Goal: Task Accomplishment & Management: Complete application form

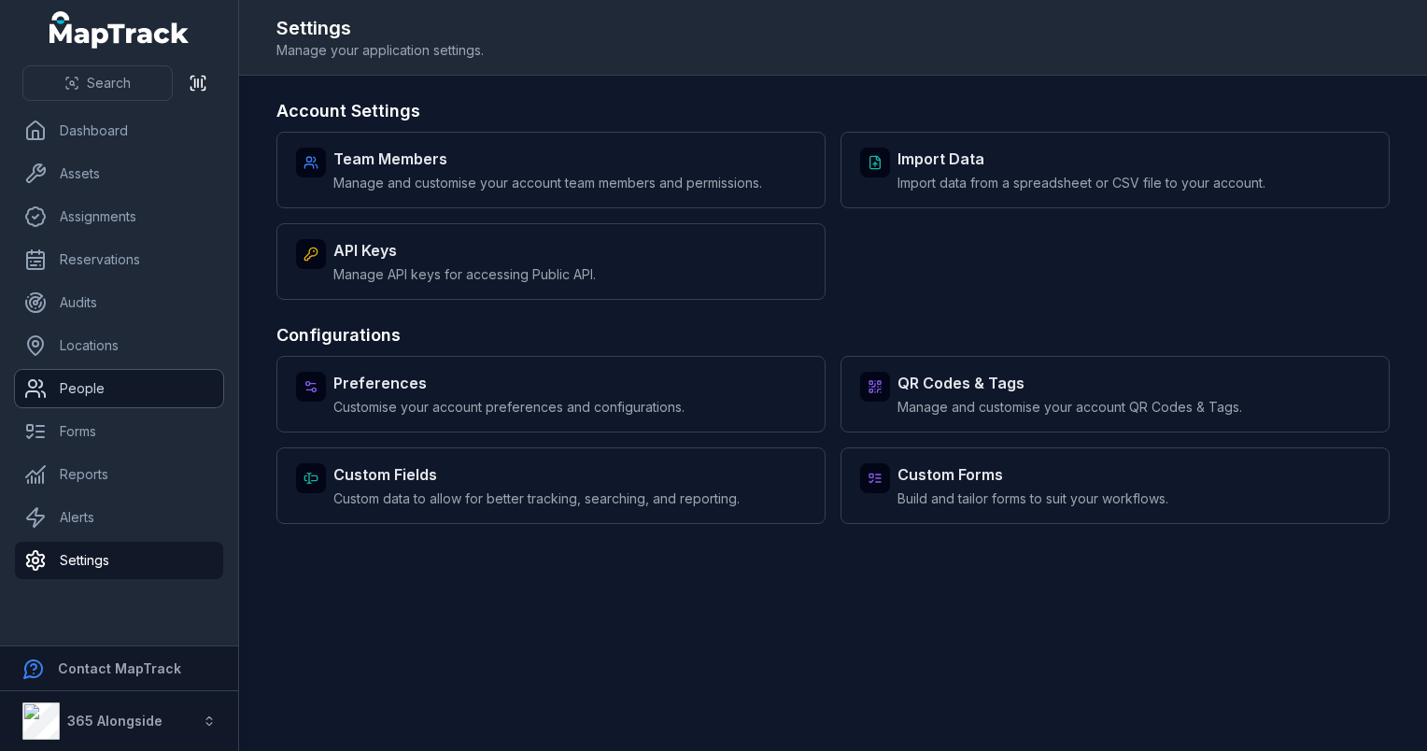
click at [122, 403] on link "People" at bounding box center [119, 388] width 208 height 37
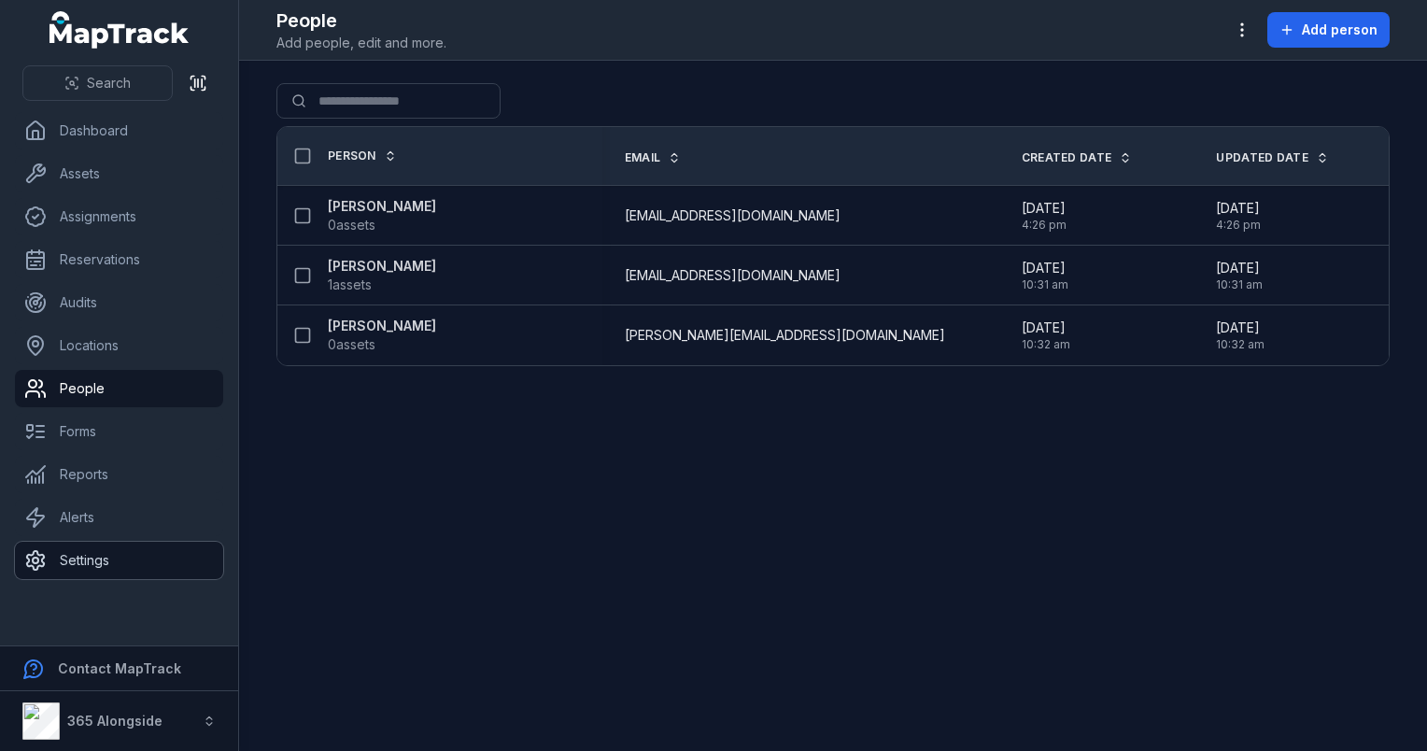
click at [94, 560] on link "Settings" at bounding box center [119, 560] width 208 height 37
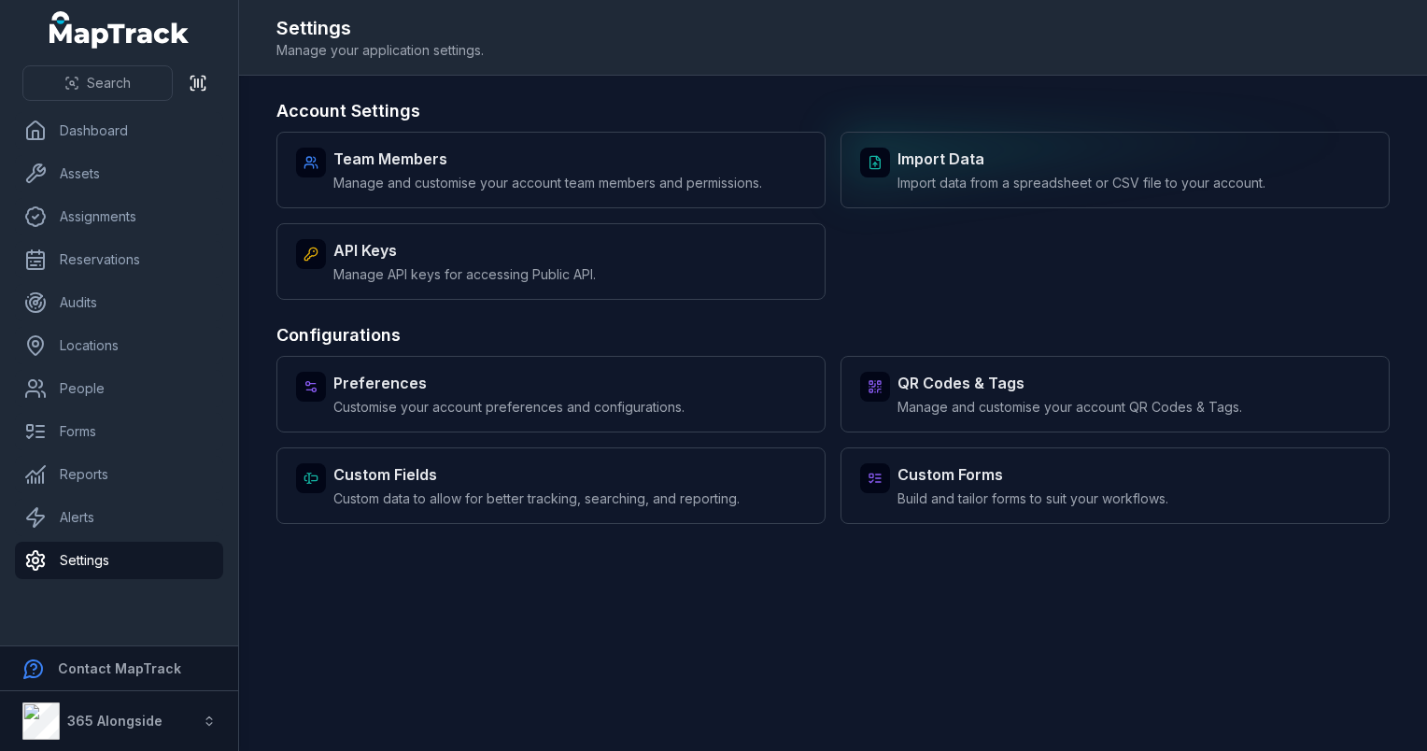
click at [986, 175] on span "Import data from a spreadsheet or CSV file to your account." at bounding box center [1082, 183] width 368 height 19
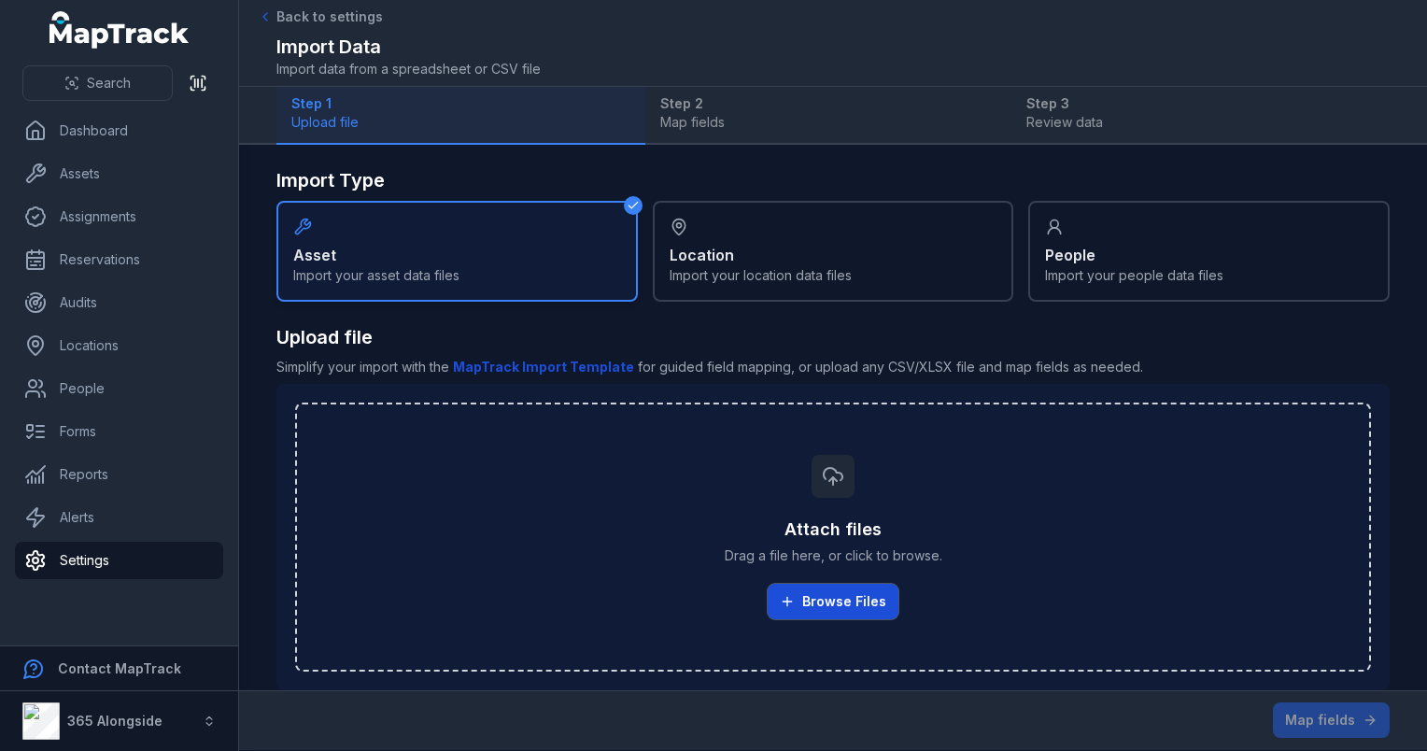
click at [814, 602] on button "Browse Files" at bounding box center [833, 601] width 131 height 35
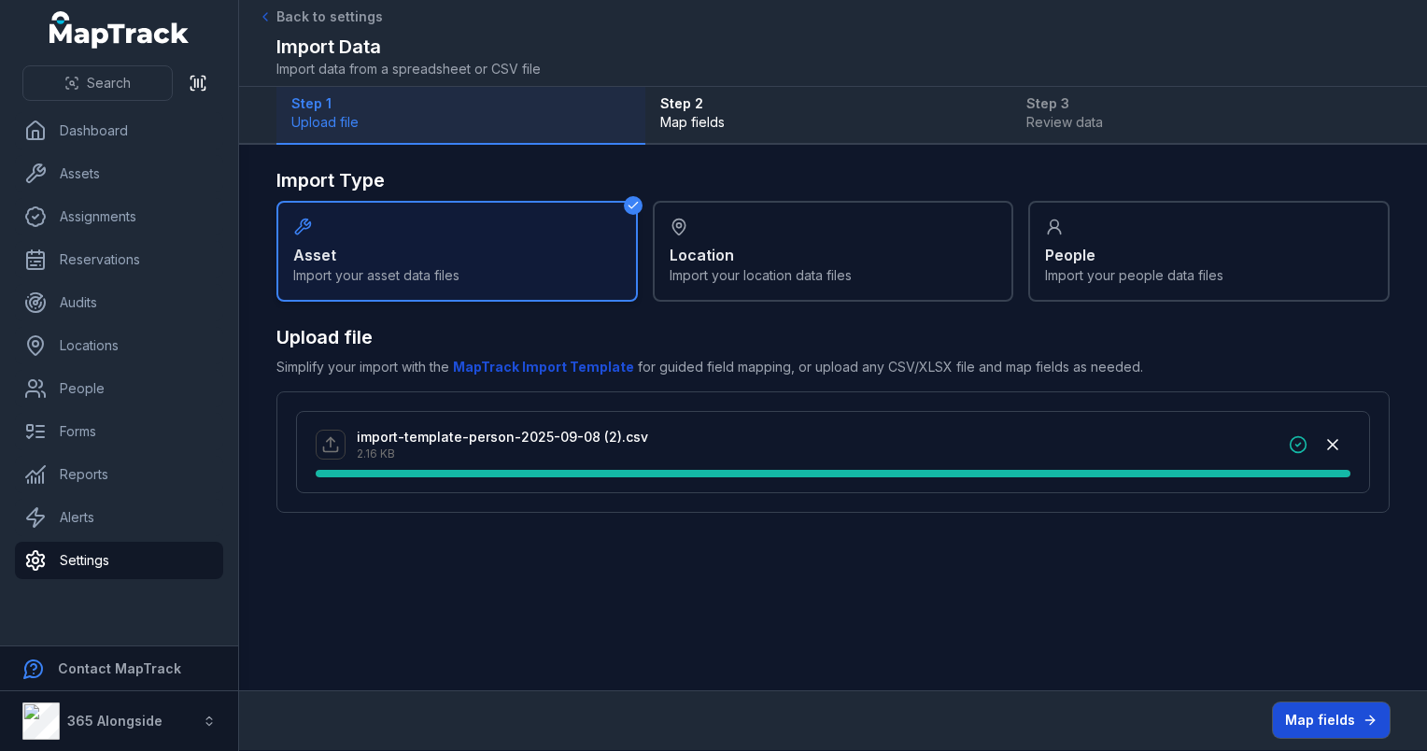
click at [1297, 713] on button "Map fields" at bounding box center [1331, 719] width 117 height 35
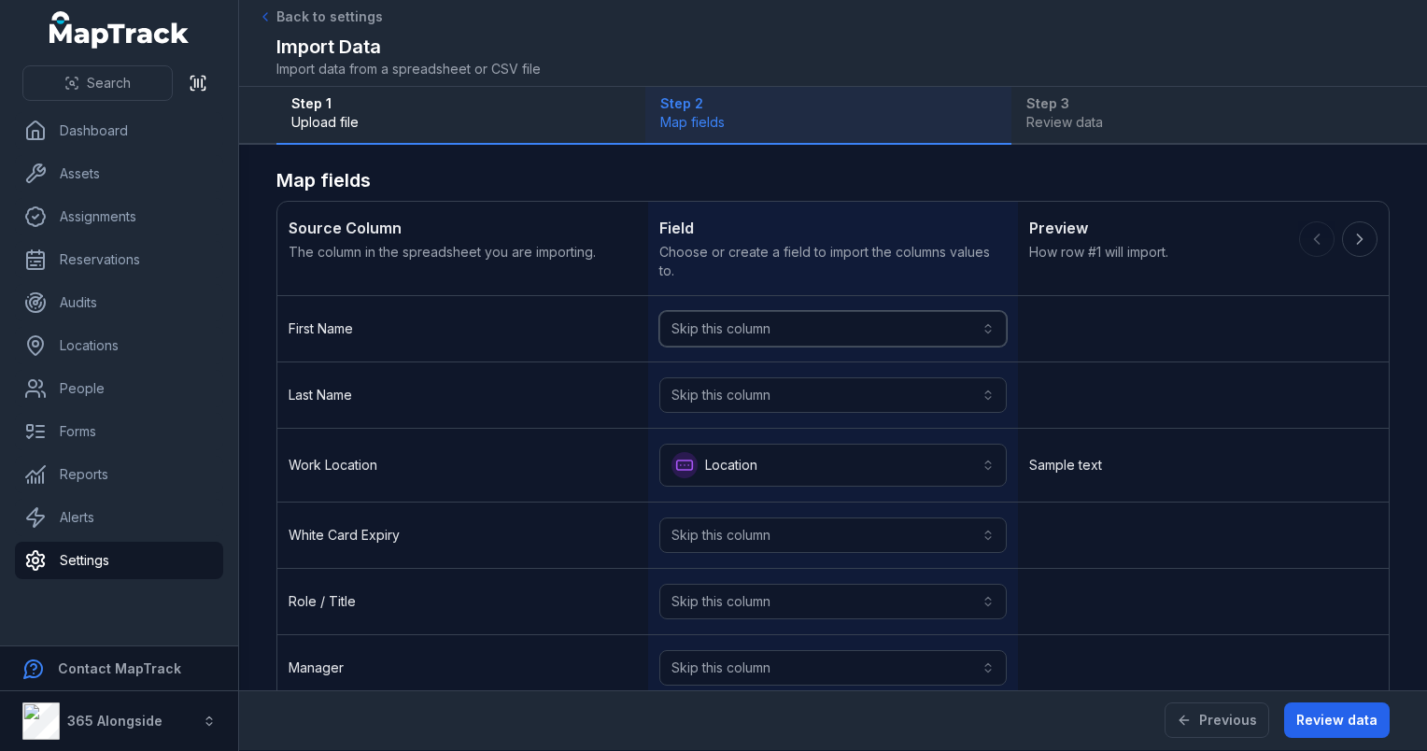
click at [872, 338] on button "Skip this column" at bounding box center [834, 328] width 348 height 35
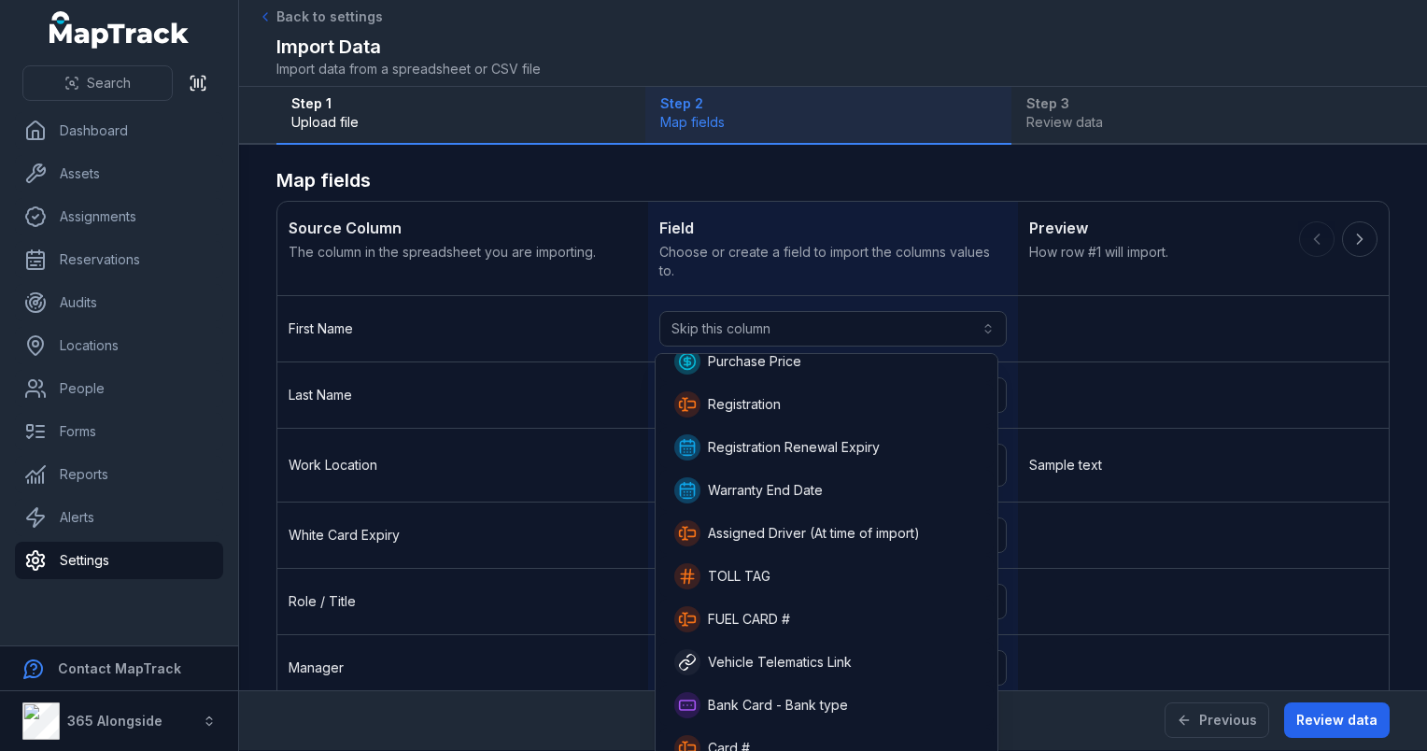
scroll to position [504, 0]
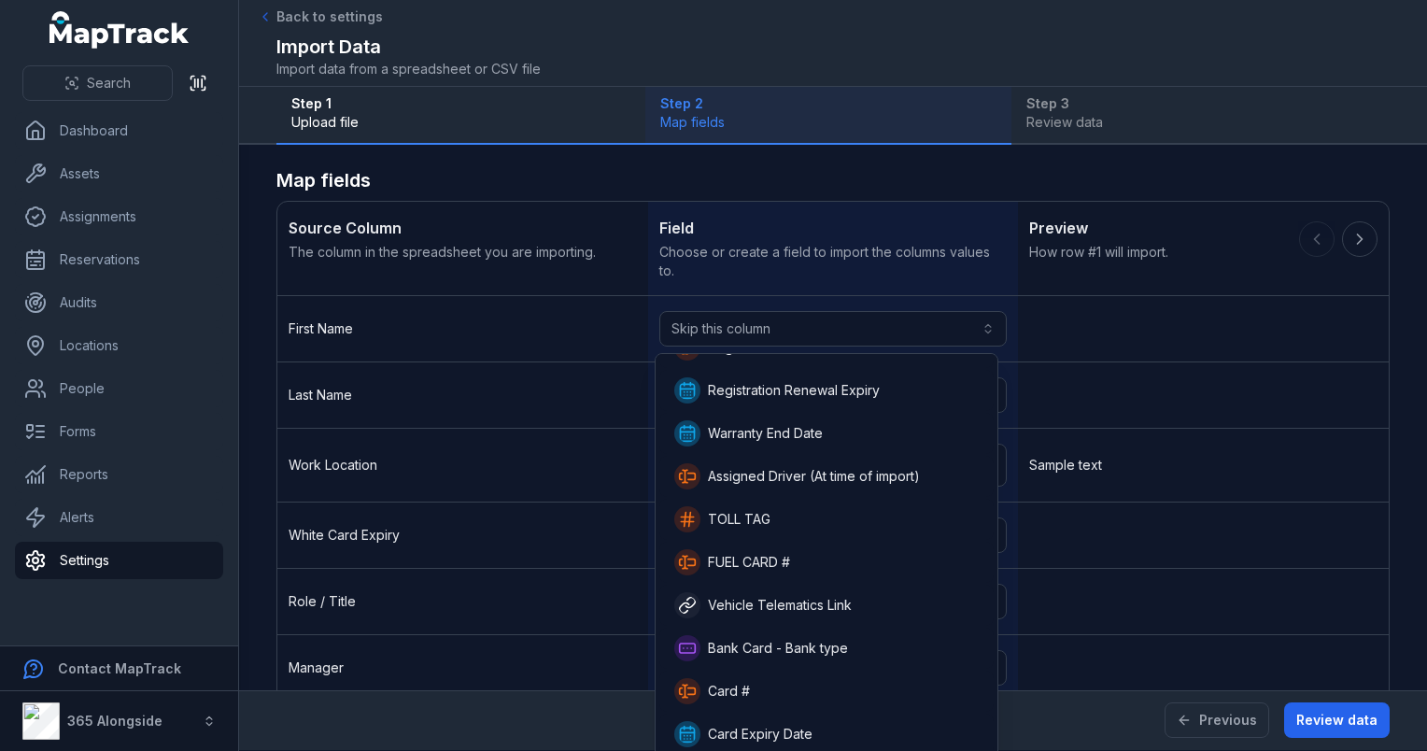
click at [747, 252] on div "Source Column The column in the spreadsheet you are importing. Field Choose or …" at bounding box center [834, 683] width 1114 height 965
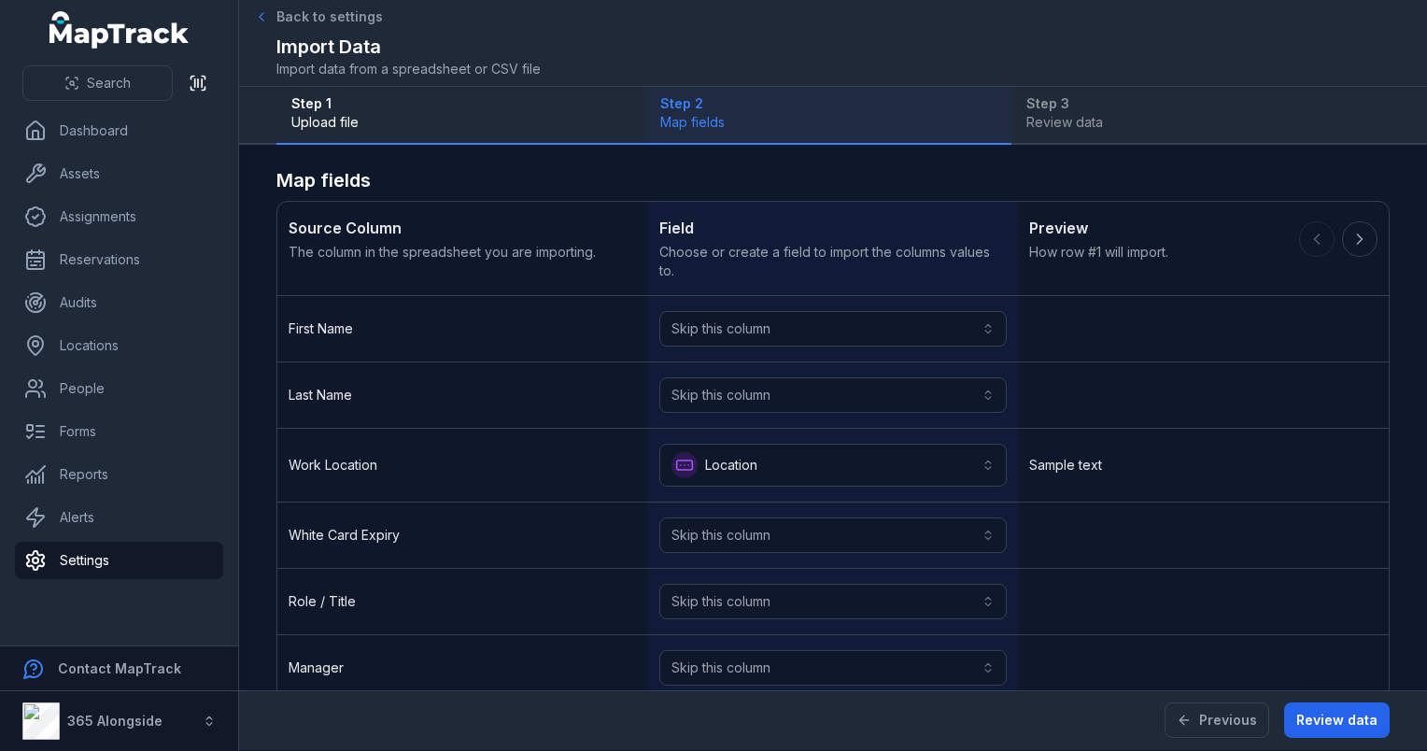
click at [274, 18] on link "Back to settings" at bounding box center [320, 16] width 125 height 19
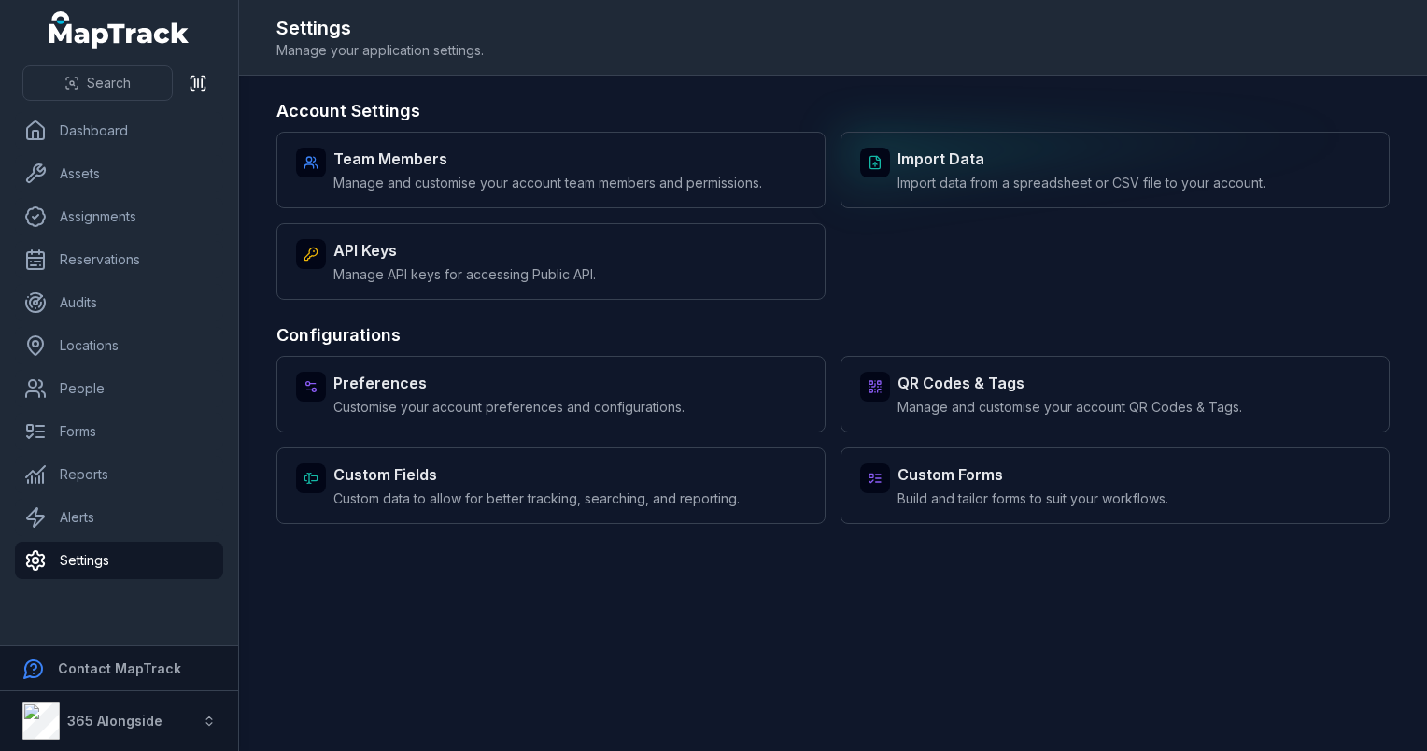
click at [970, 174] on span "Import data from a spreadsheet or CSV file to your account." at bounding box center [1082, 183] width 368 height 19
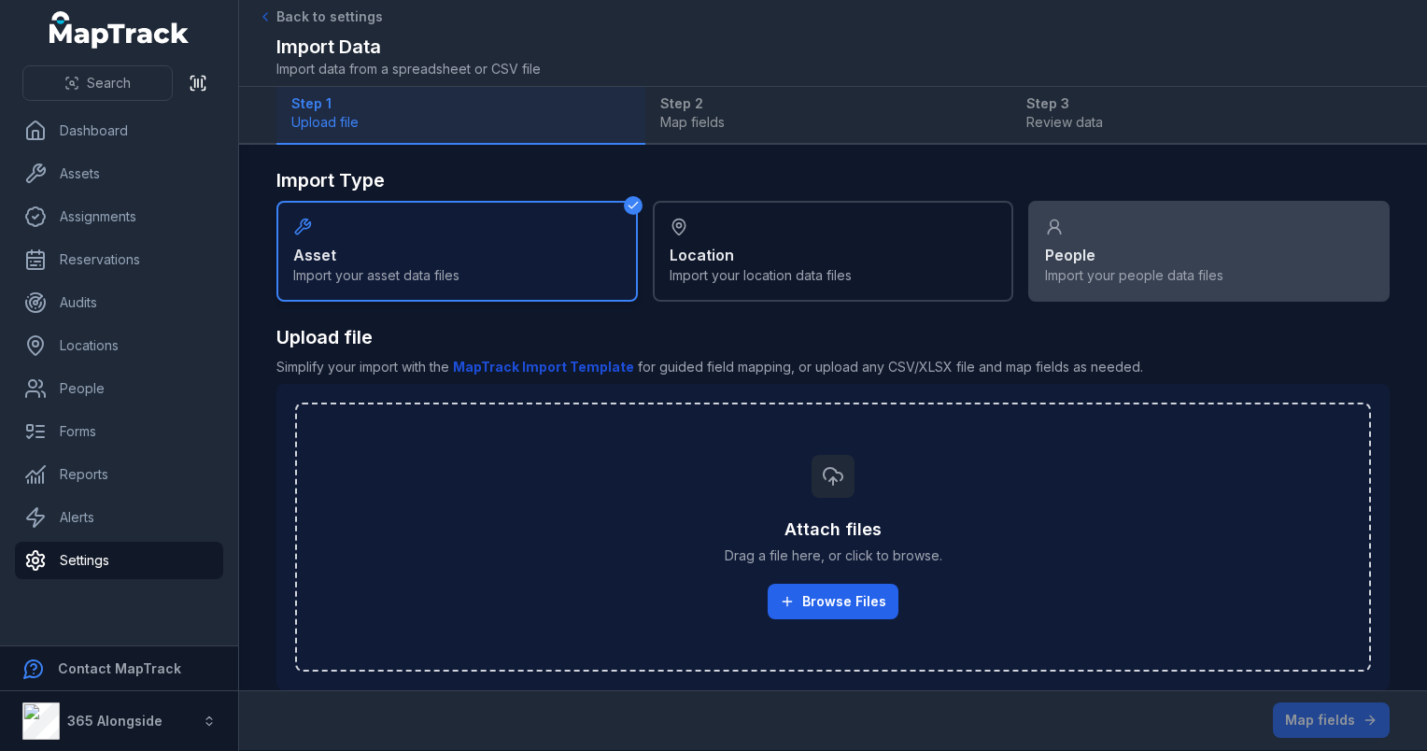
click at [1154, 250] on div "People Import your people data files" at bounding box center [1209, 251] width 362 height 101
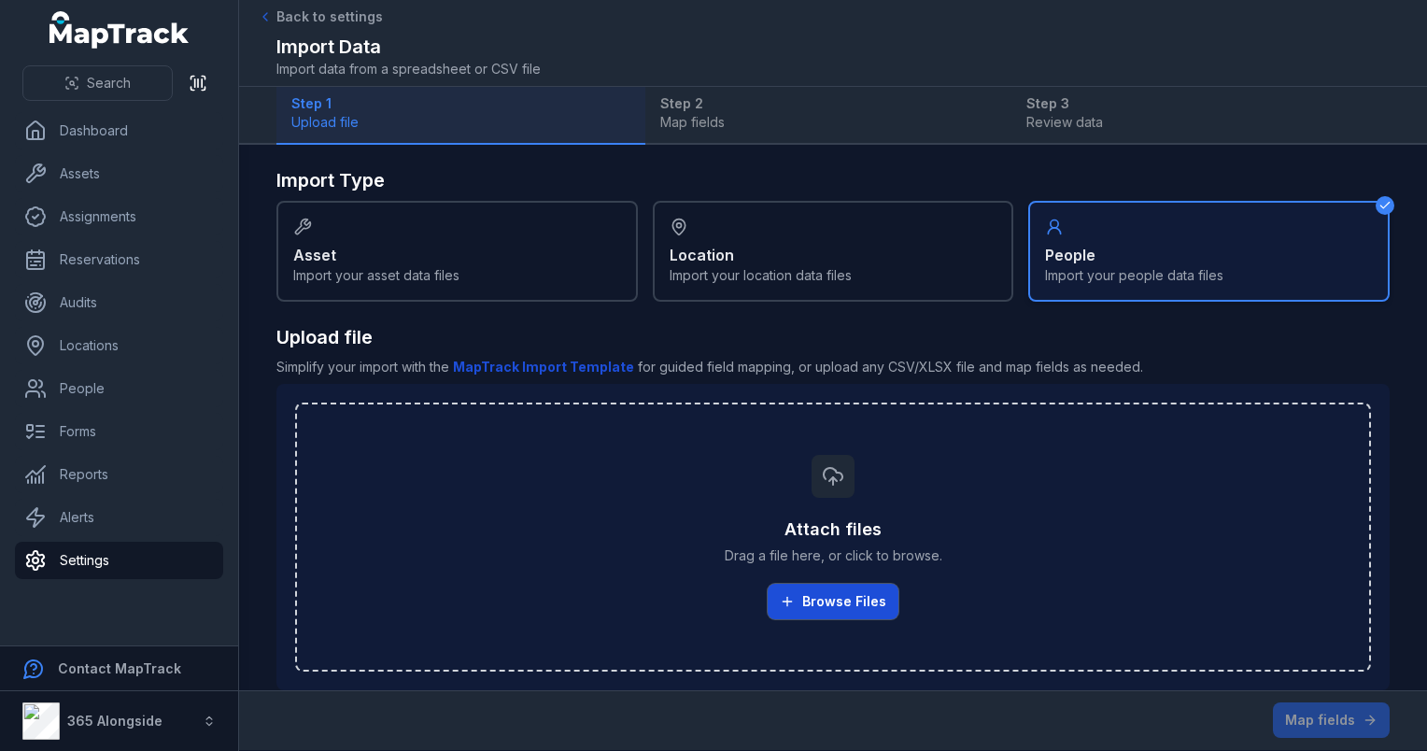
click at [822, 584] on button "Browse Files" at bounding box center [833, 601] width 131 height 35
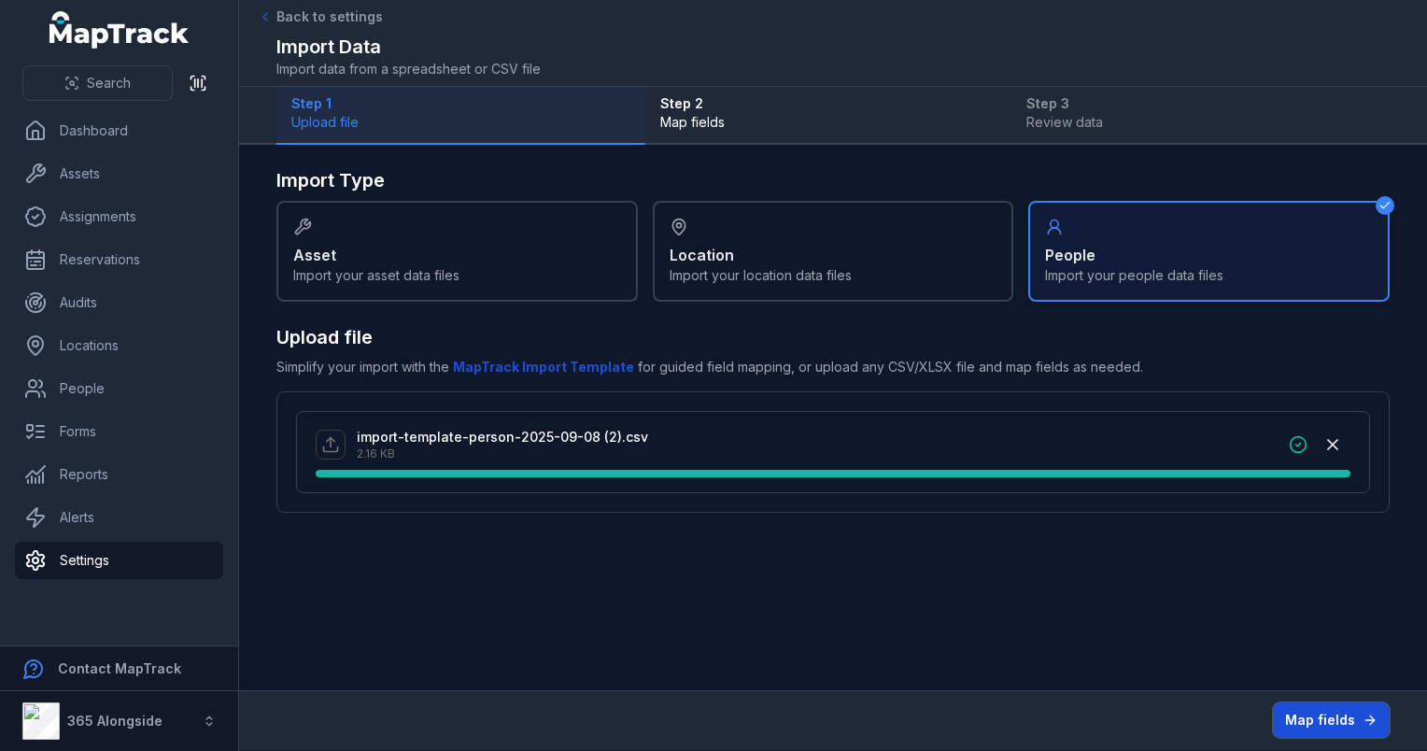
click at [1322, 716] on button "Map fields" at bounding box center [1331, 719] width 117 height 35
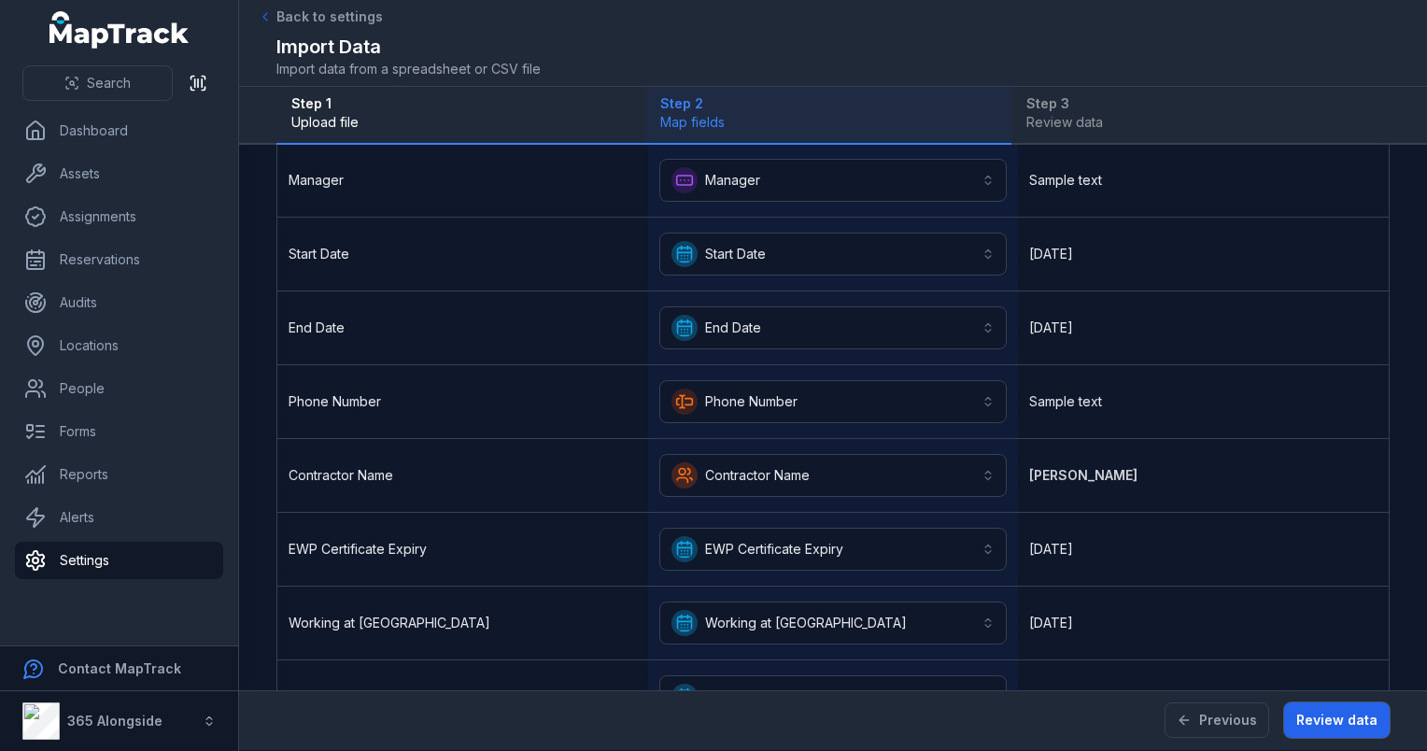
scroll to position [579, 0]
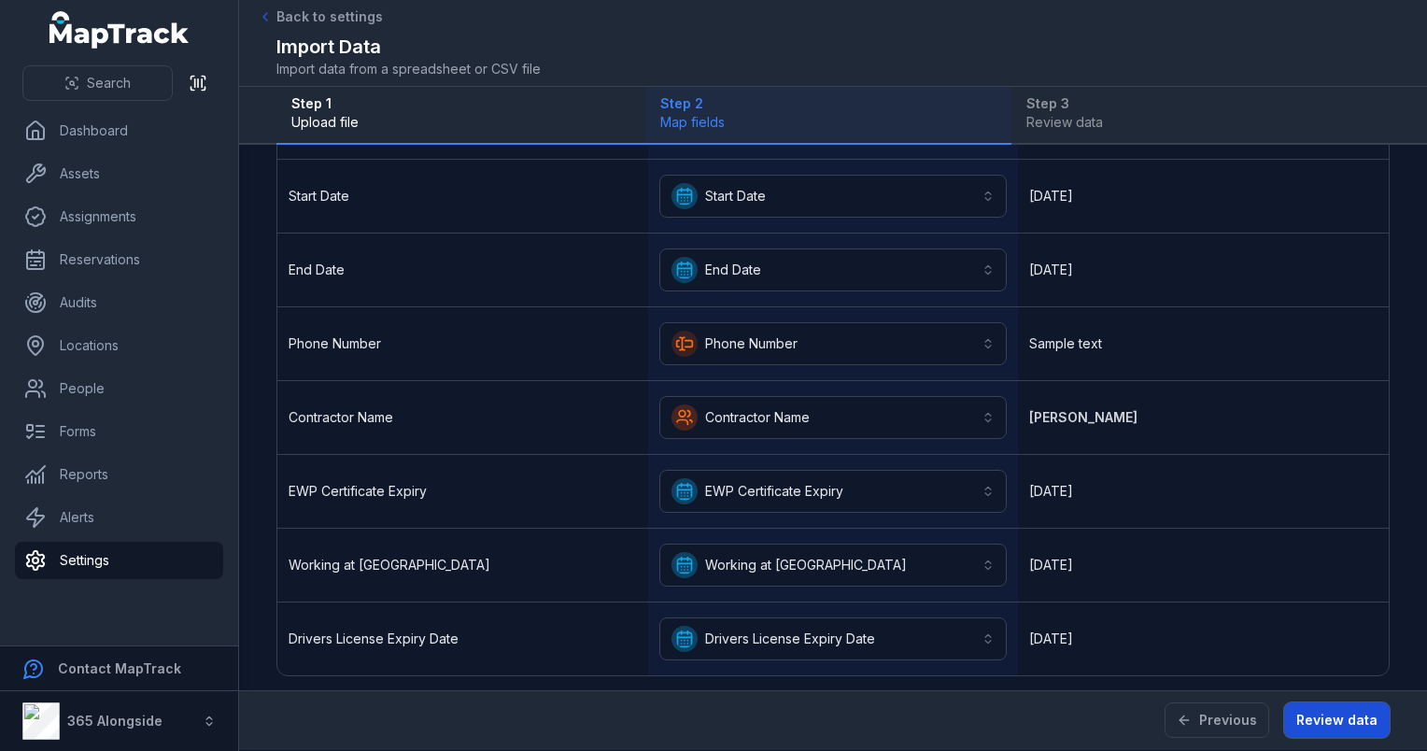
click at [1345, 724] on button "Review data" at bounding box center [1337, 719] width 106 height 35
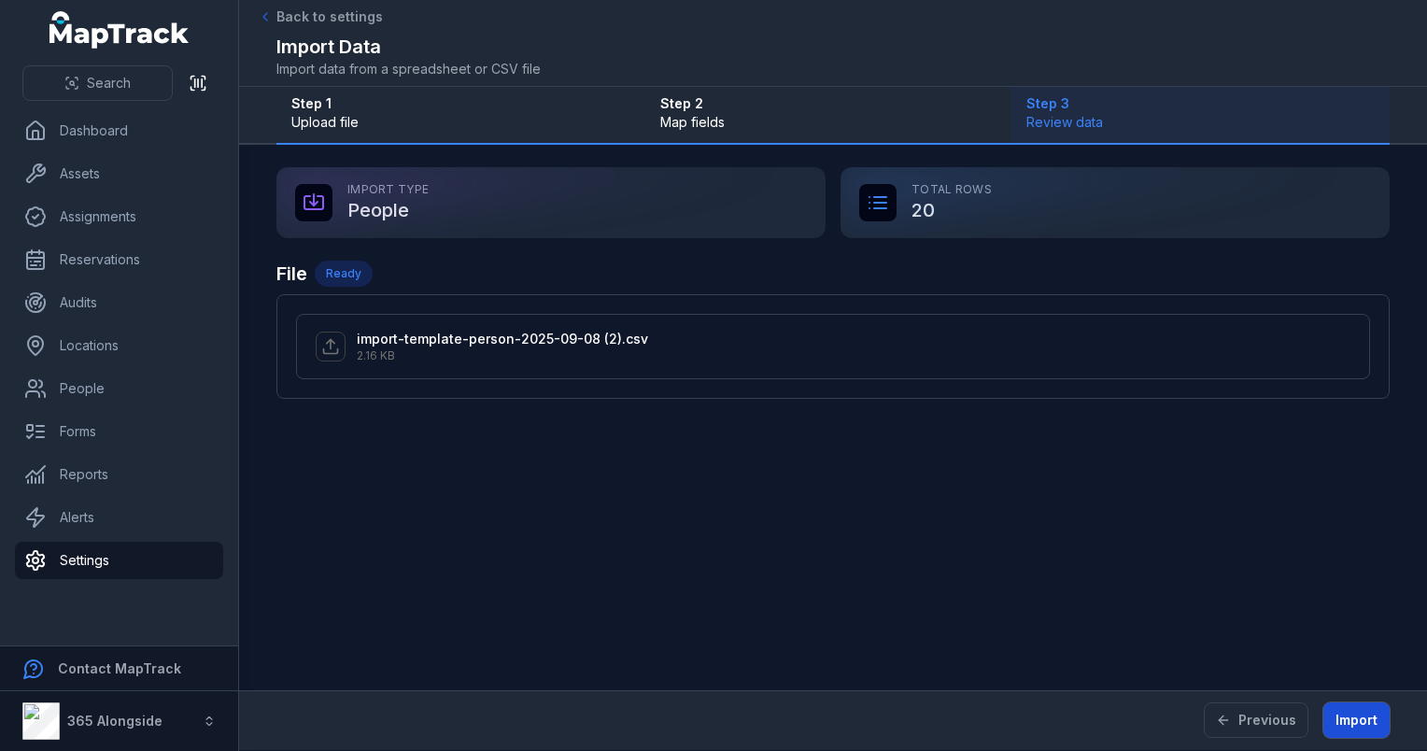
scroll to position [0, 0]
click at [1370, 707] on button "Import" at bounding box center [1357, 719] width 66 height 35
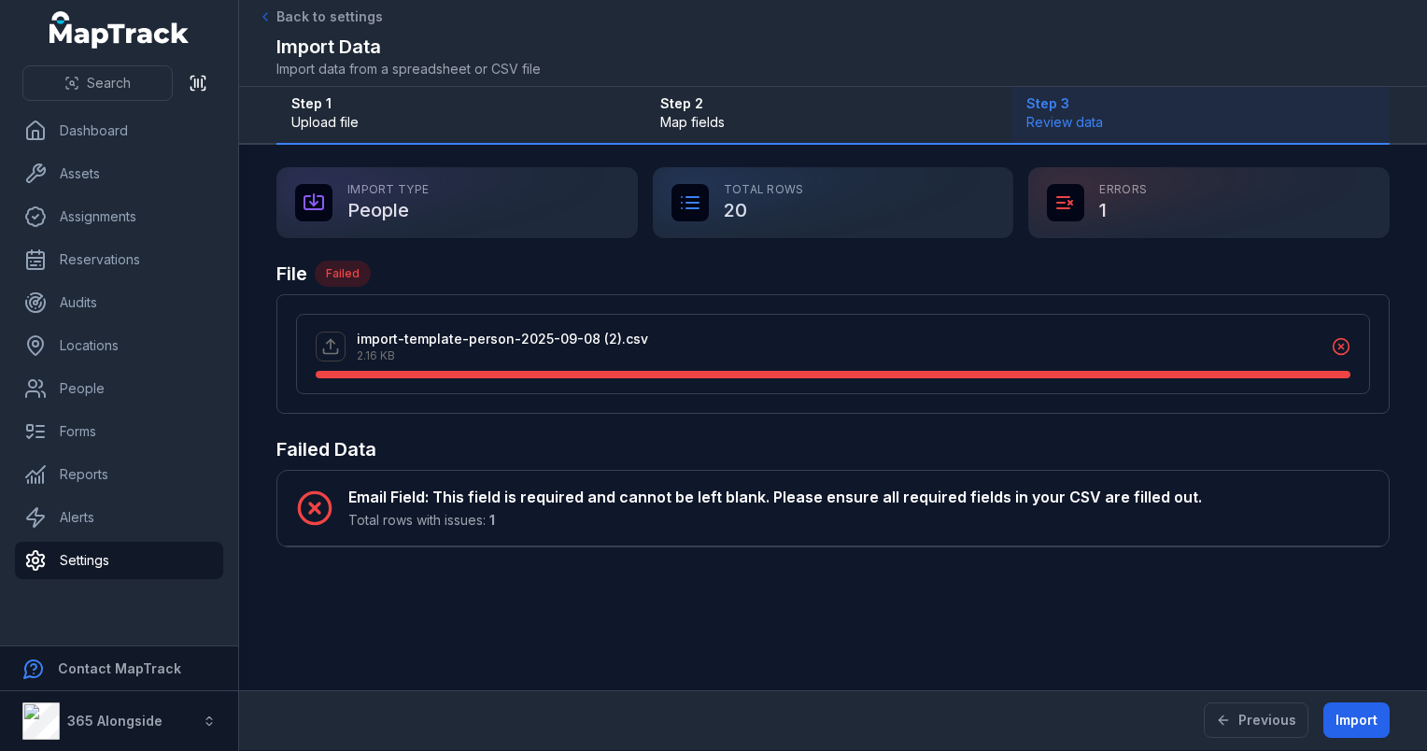
click at [1343, 345] on icon at bounding box center [1342, 347] width 5 height 5
click at [1341, 340] on icon at bounding box center [1341, 346] width 19 height 19
click at [1341, 348] on icon at bounding box center [1341, 346] width 19 height 19
click at [1268, 725] on button "Previous" at bounding box center [1256, 719] width 105 height 35
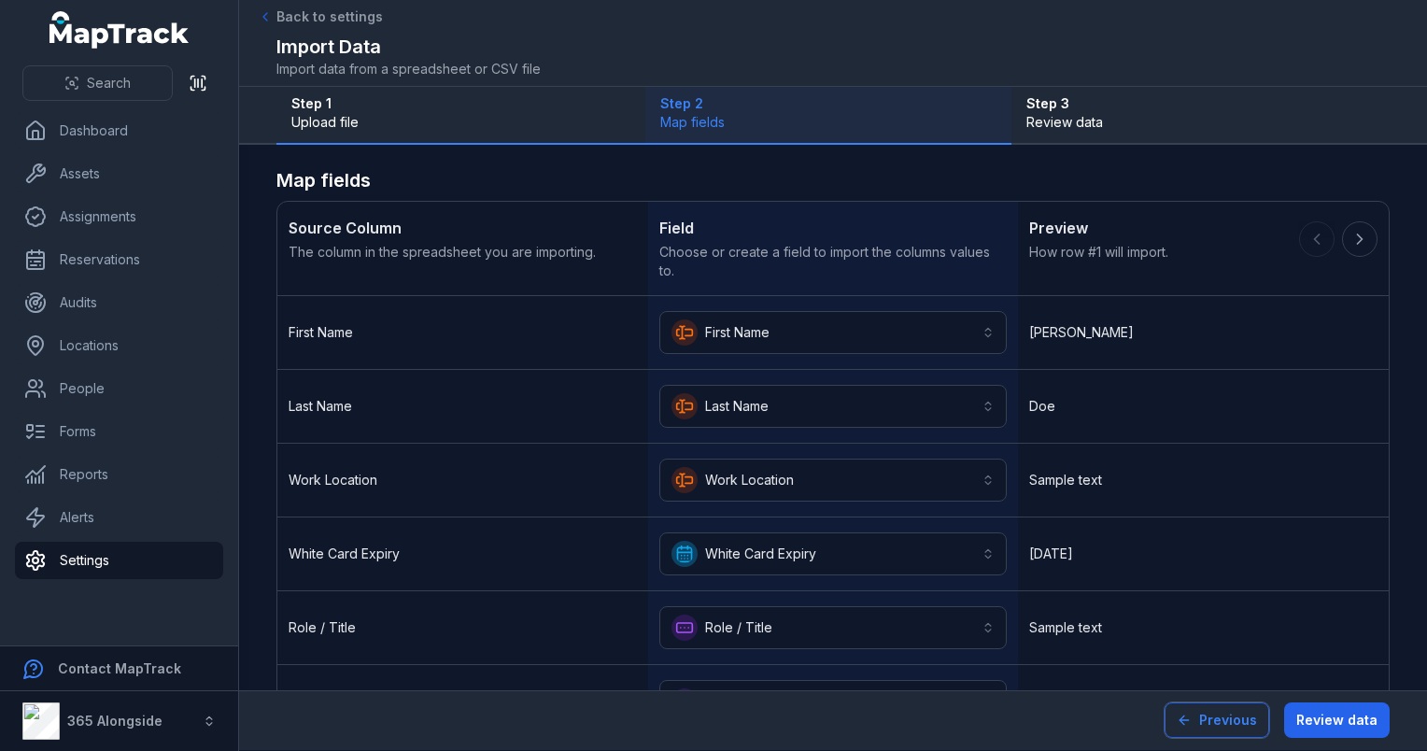
click at [1241, 721] on button "Previous" at bounding box center [1217, 719] width 105 height 35
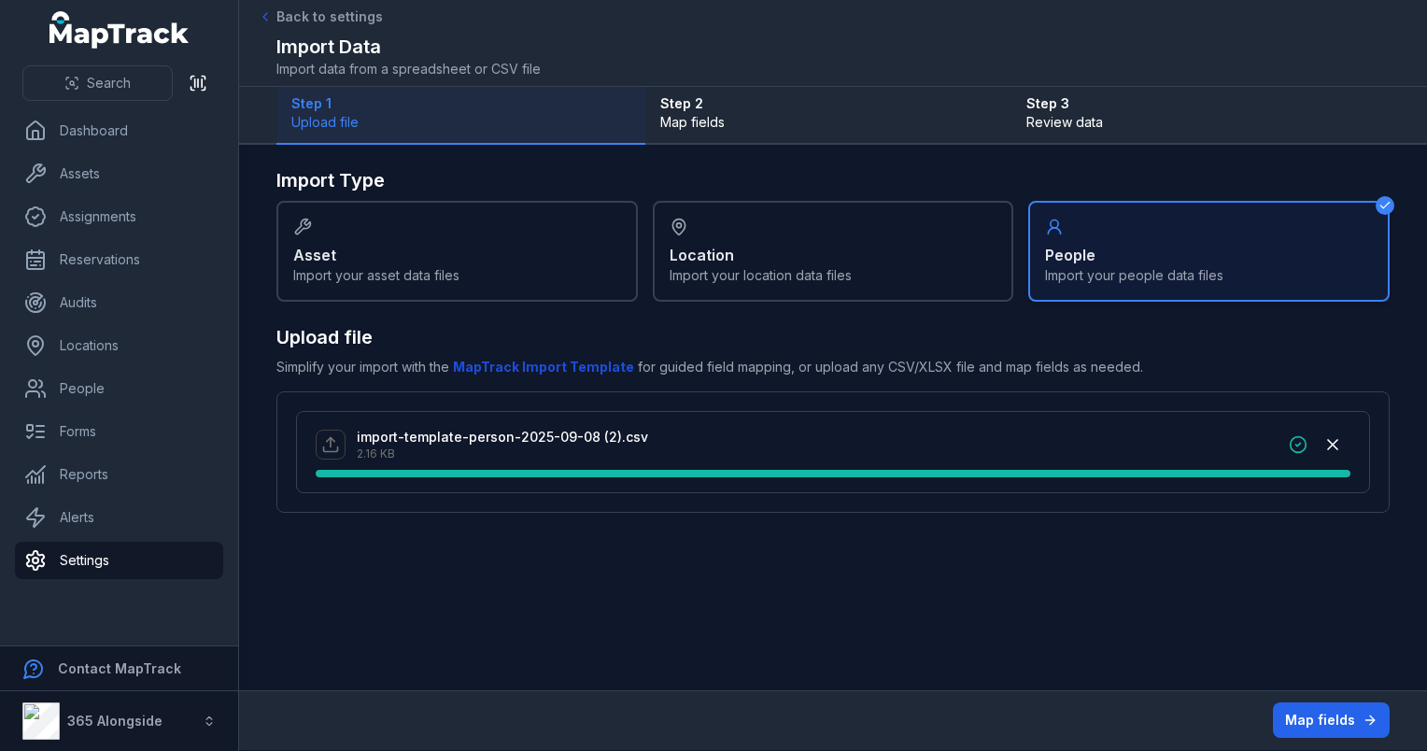
click at [1183, 235] on div "People Import your people data files" at bounding box center [1209, 251] width 362 height 101
click at [1338, 442] on icon "button" at bounding box center [1333, 444] width 19 height 19
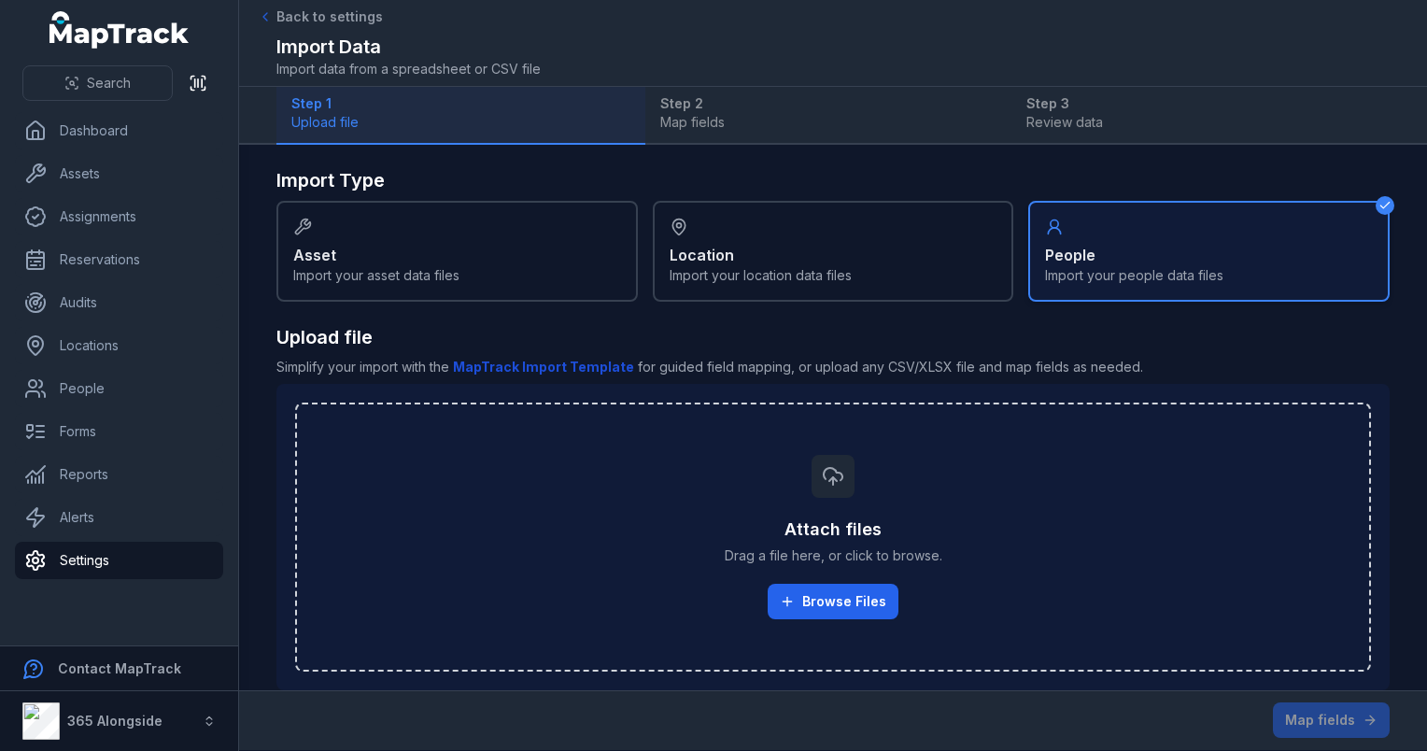
click at [1114, 227] on div "People Import your people data files" at bounding box center [1209, 251] width 362 height 101
click at [815, 595] on button "Browse Files" at bounding box center [833, 601] width 131 height 35
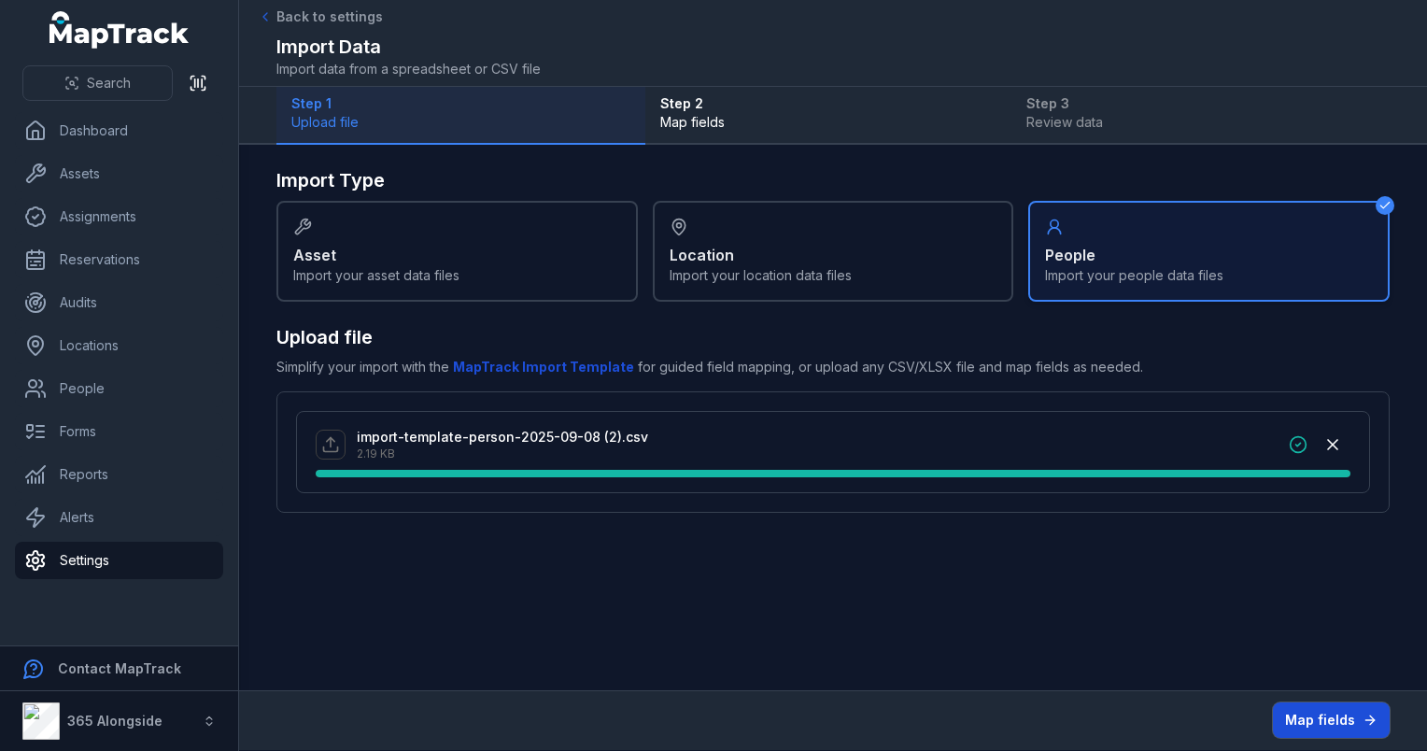
click at [1359, 721] on button "Map fields" at bounding box center [1331, 719] width 117 height 35
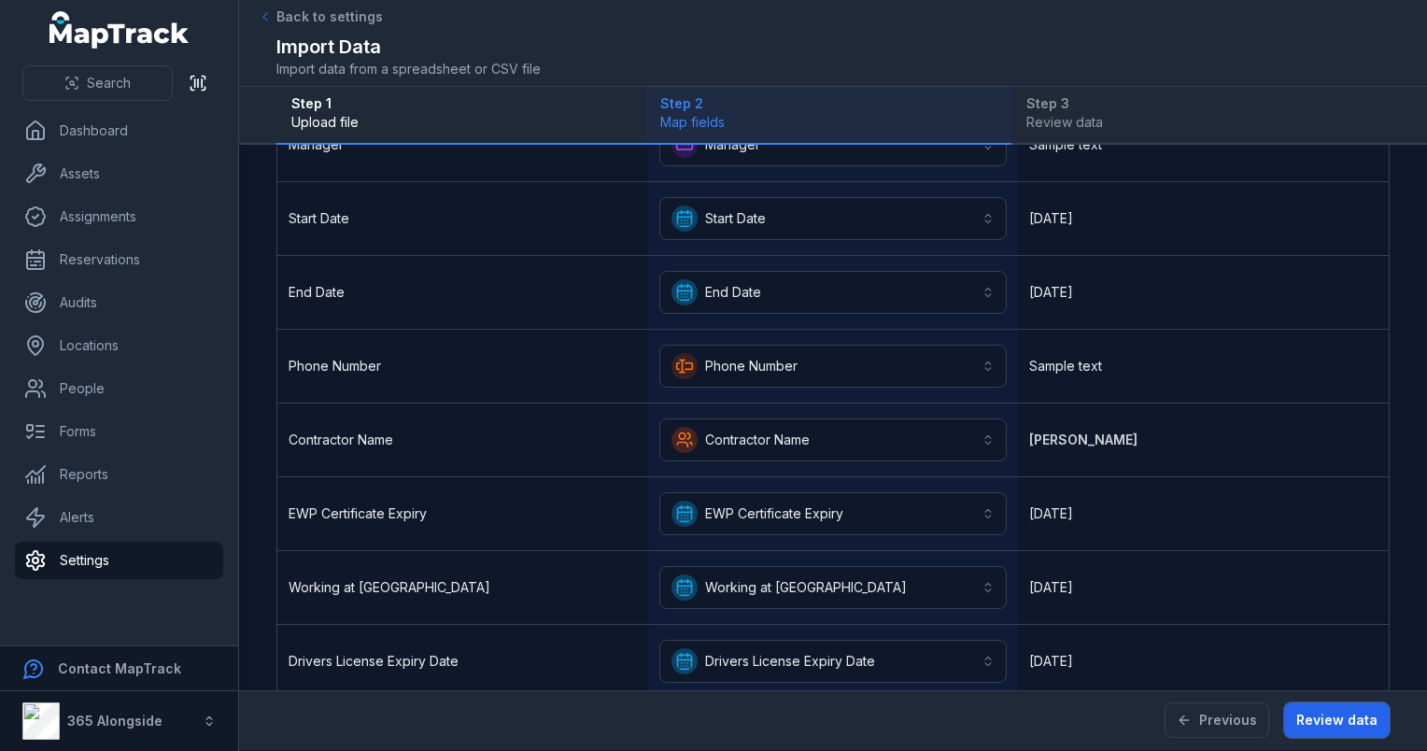
scroll to position [579, 0]
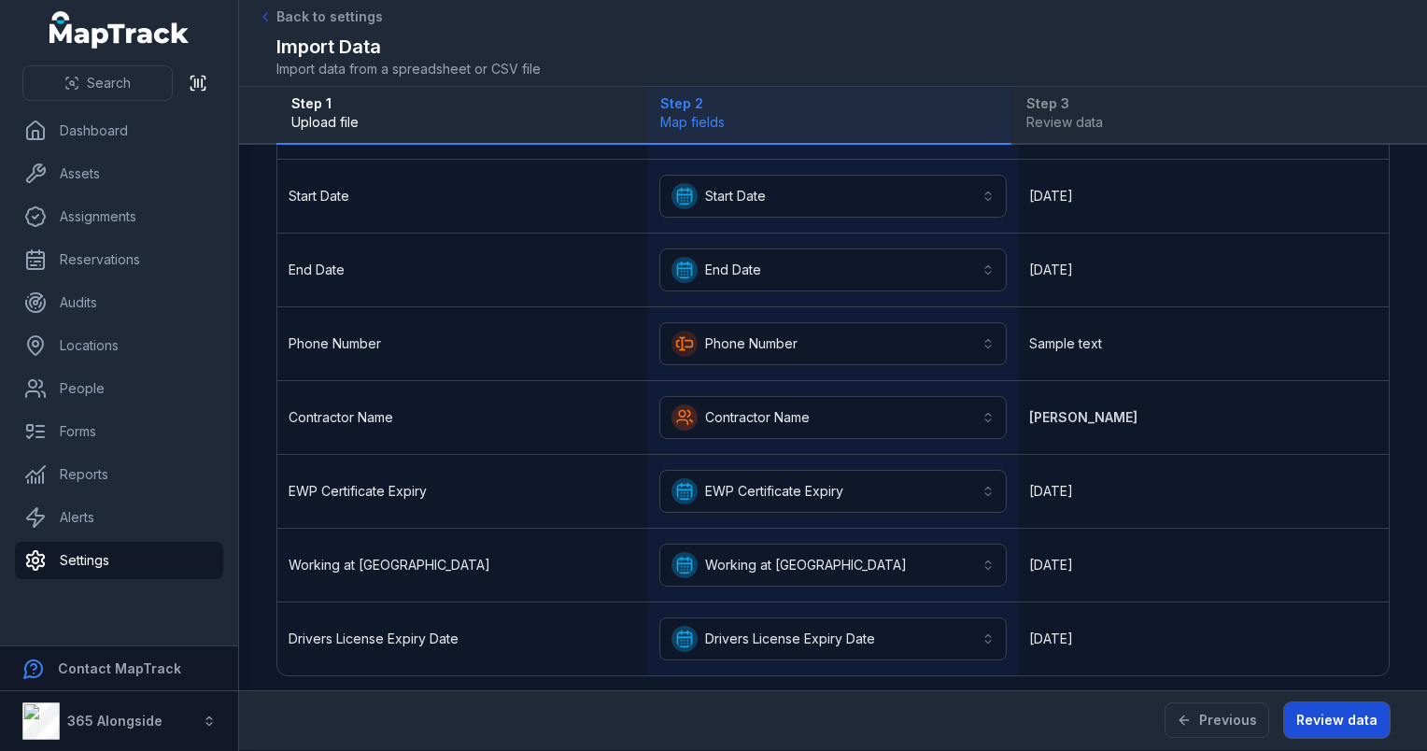
click at [1323, 725] on button "Review data" at bounding box center [1337, 719] width 106 height 35
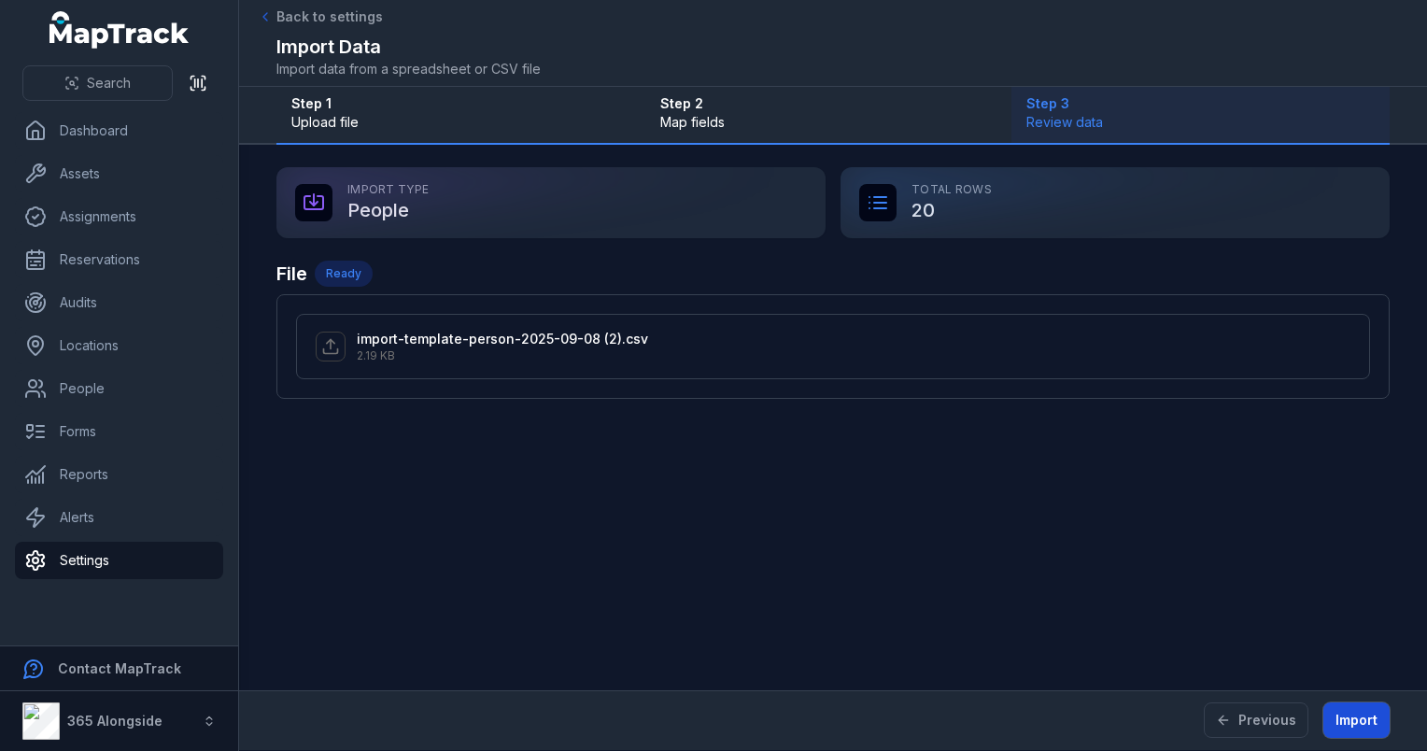
scroll to position [0, 0]
click at [1368, 722] on button "Import" at bounding box center [1357, 719] width 66 height 35
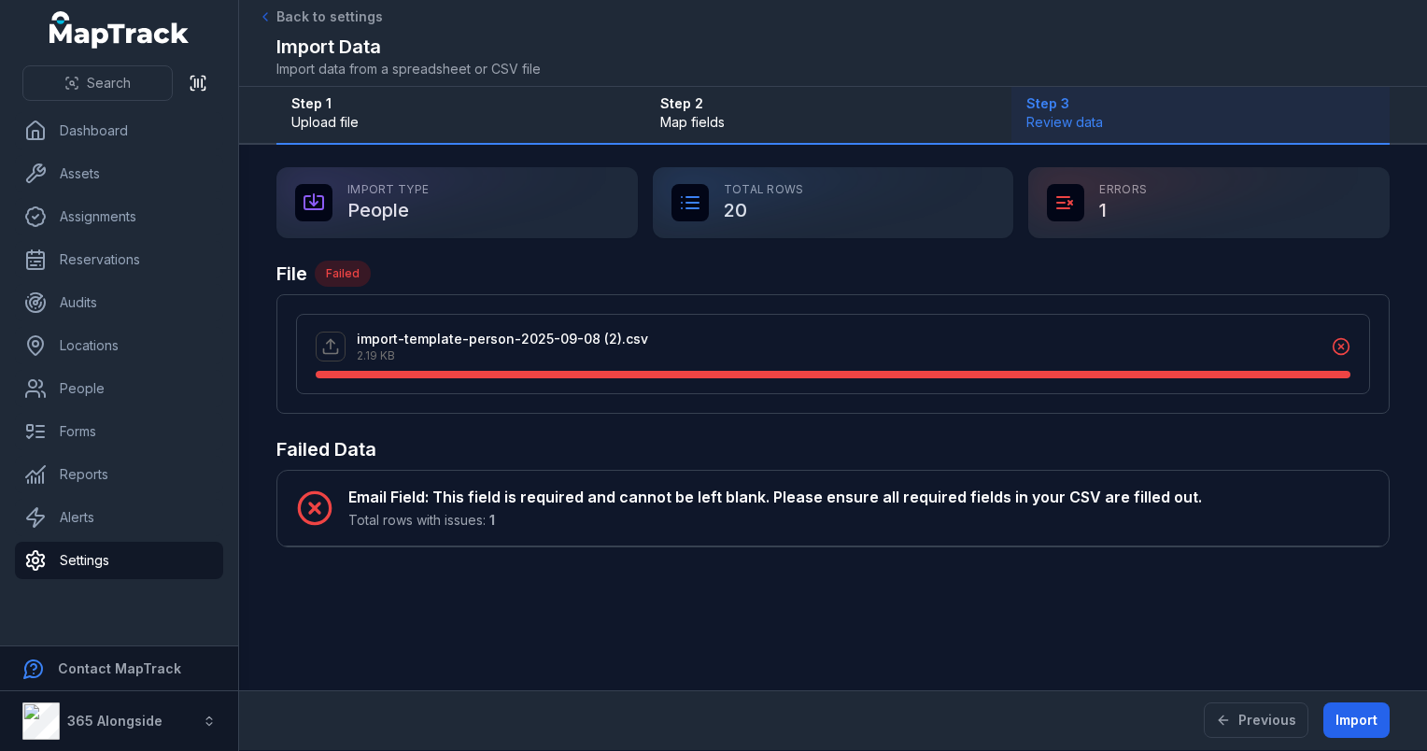
click at [1335, 339] on icon at bounding box center [1341, 346] width 19 height 19
click at [1241, 723] on button "Previous" at bounding box center [1256, 719] width 105 height 35
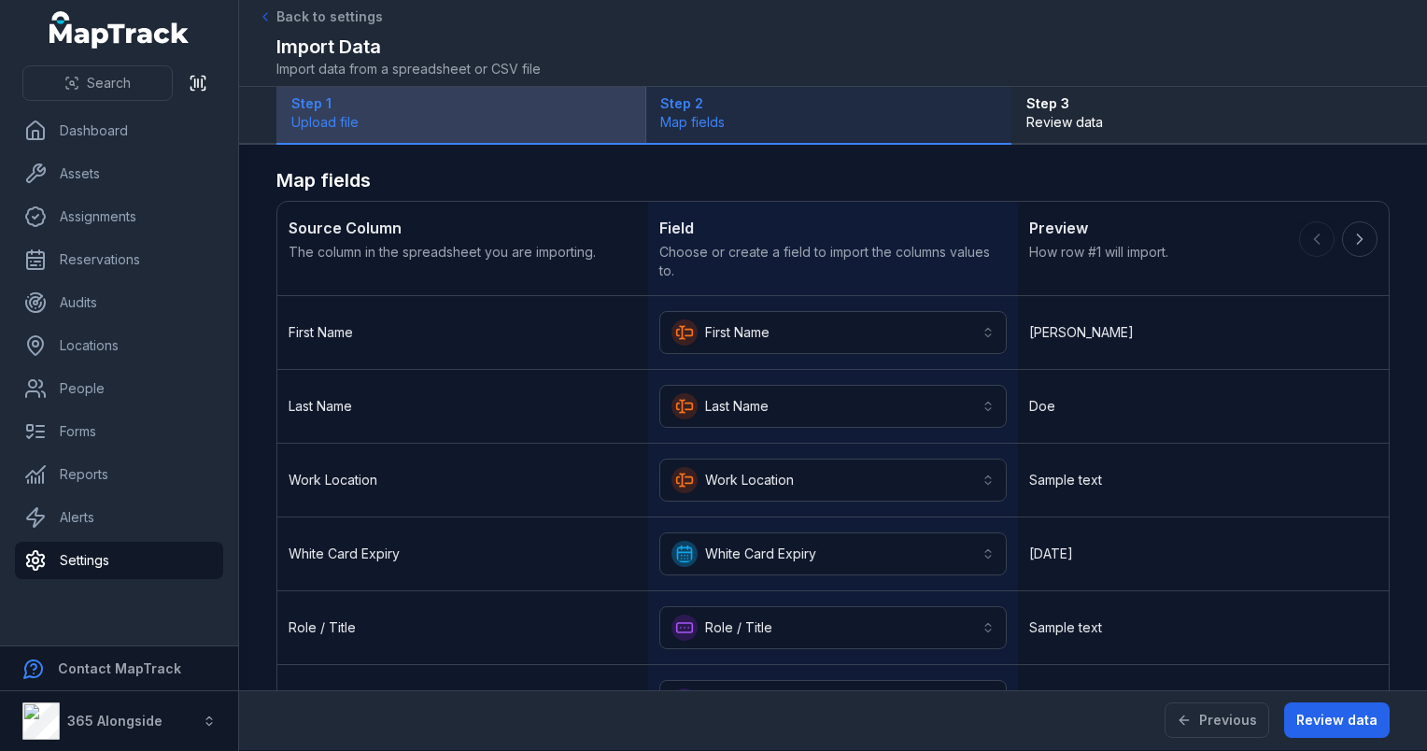
click at [343, 125] on span "Upload file" at bounding box center [460, 122] width 339 height 19
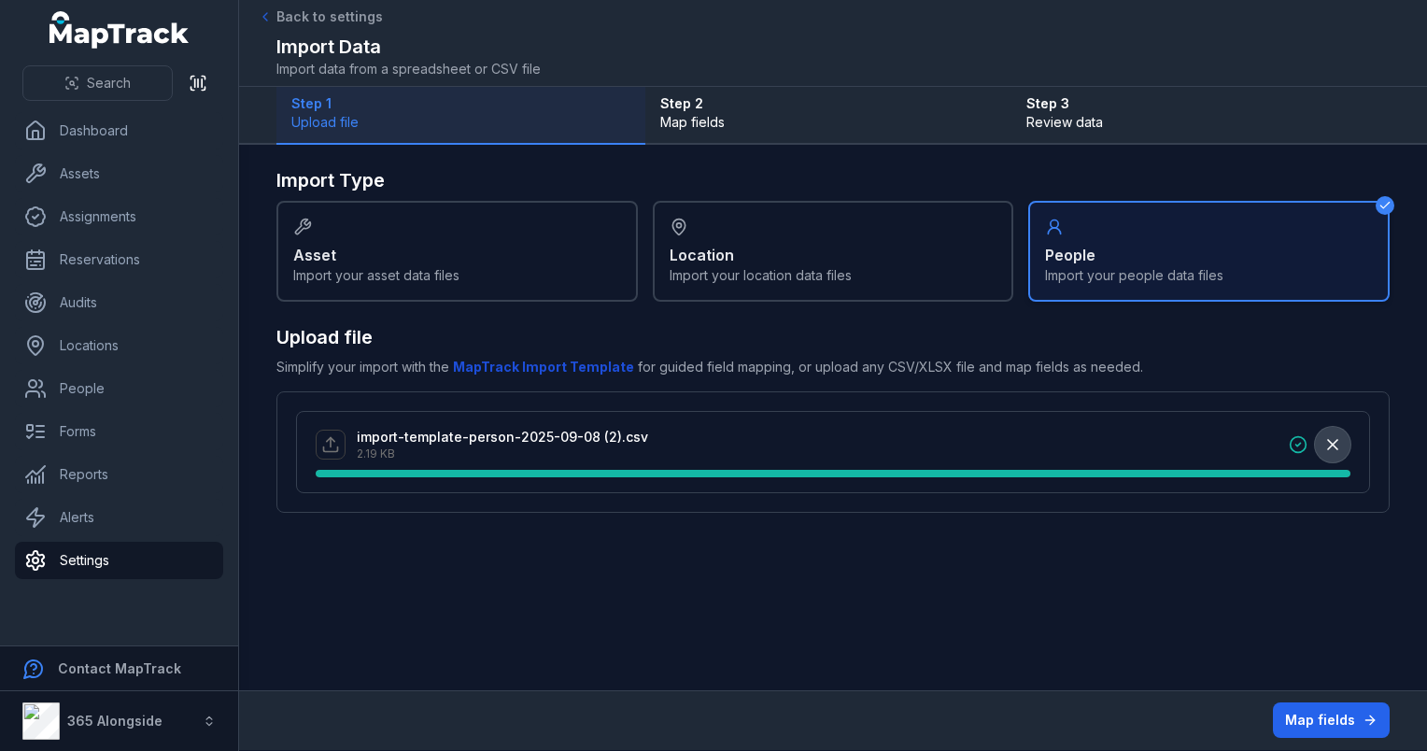
click at [1332, 438] on icon "button" at bounding box center [1333, 444] width 19 height 19
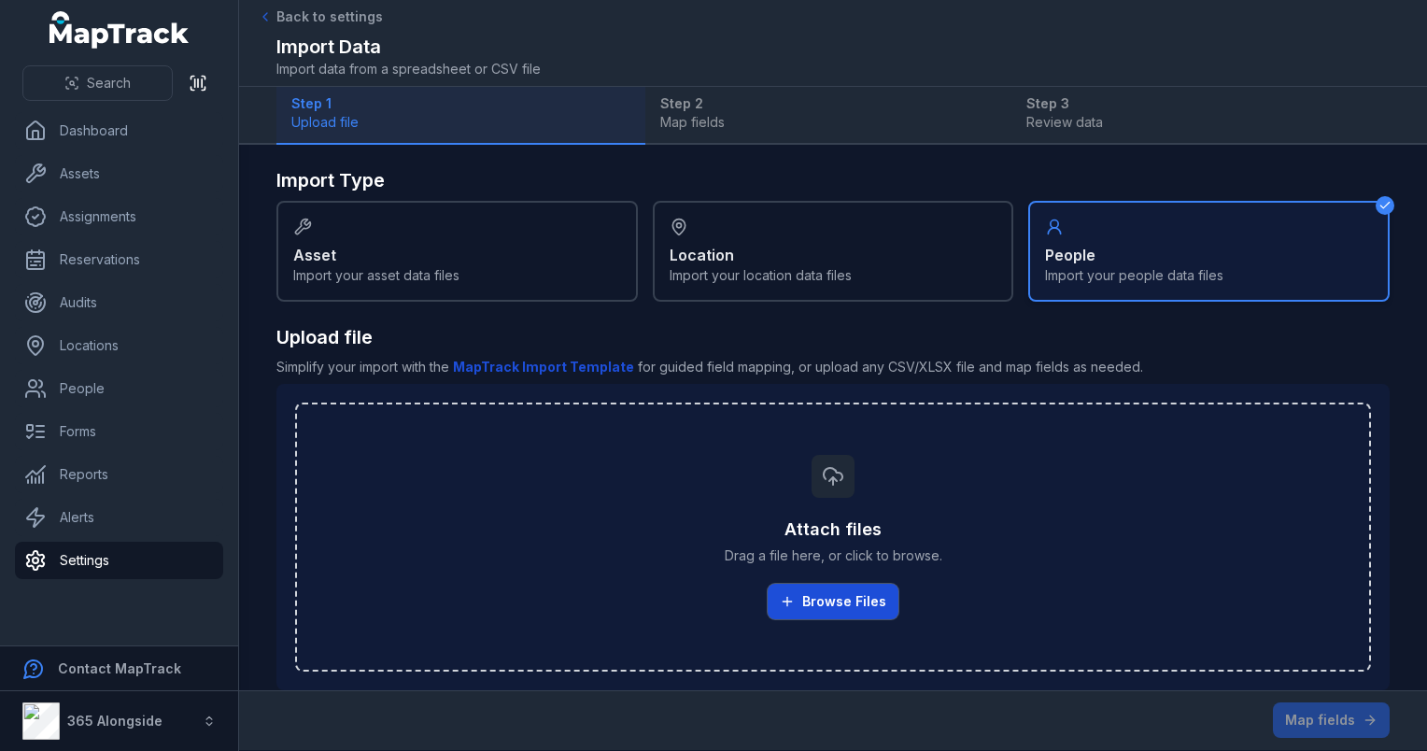
click at [826, 587] on button "Browse Files" at bounding box center [833, 601] width 131 height 35
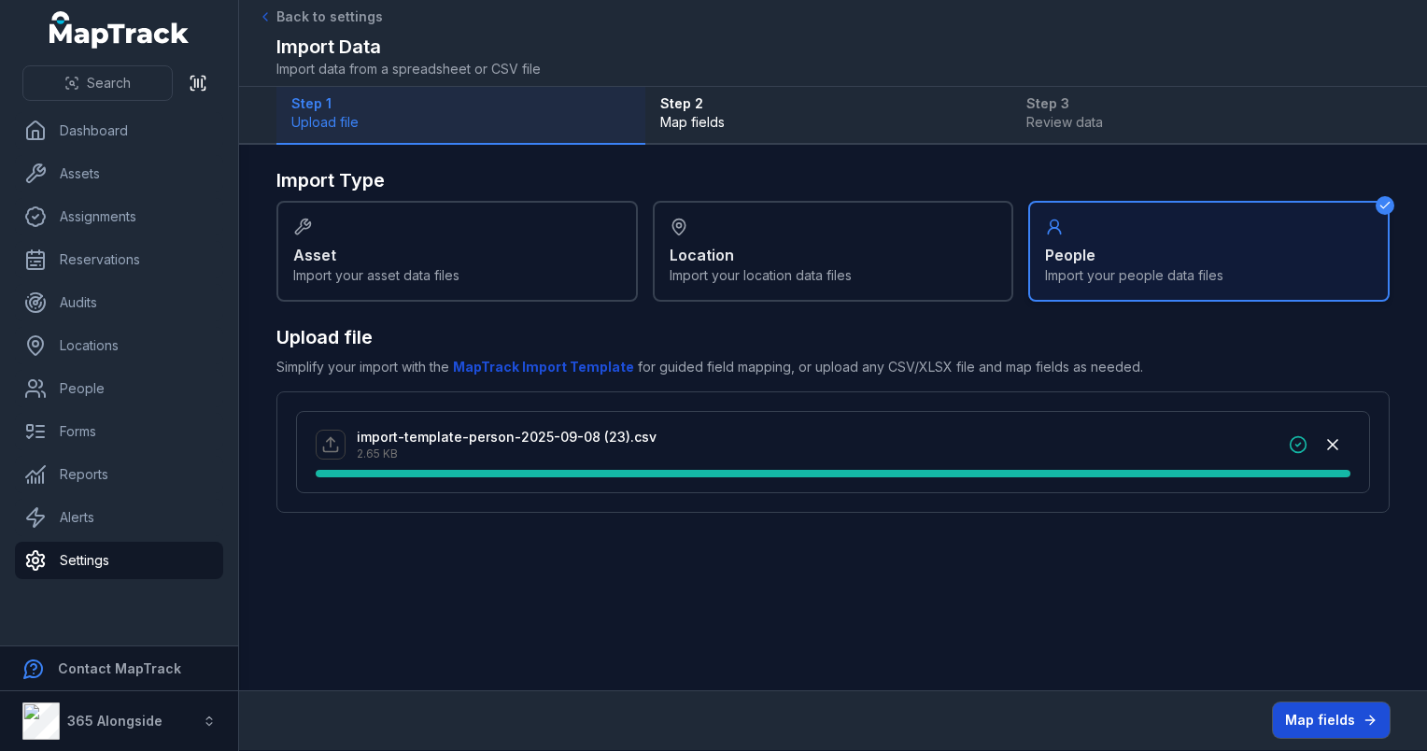
click at [1326, 714] on button "Map fields" at bounding box center [1331, 719] width 117 height 35
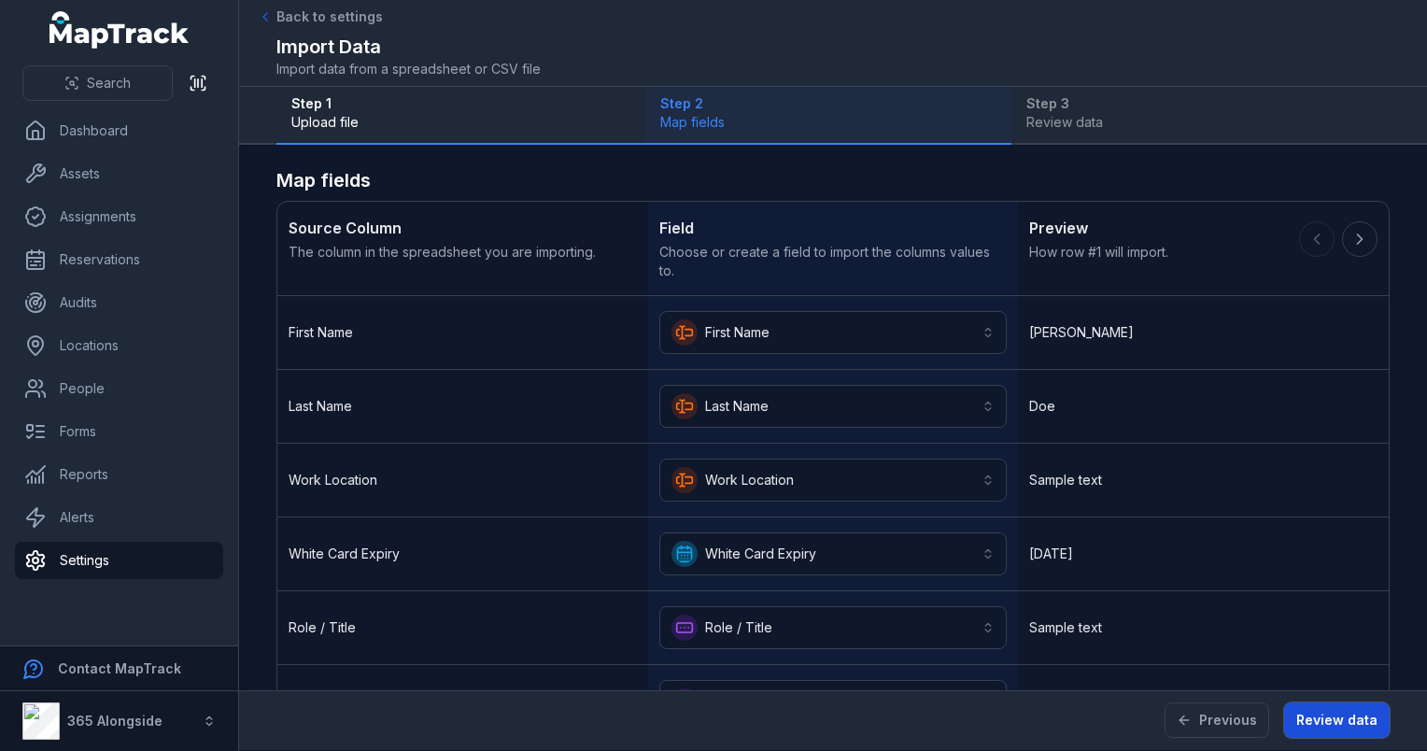
click at [1319, 713] on button "Review data" at bounding box center [1337, 719] width 106 height 35
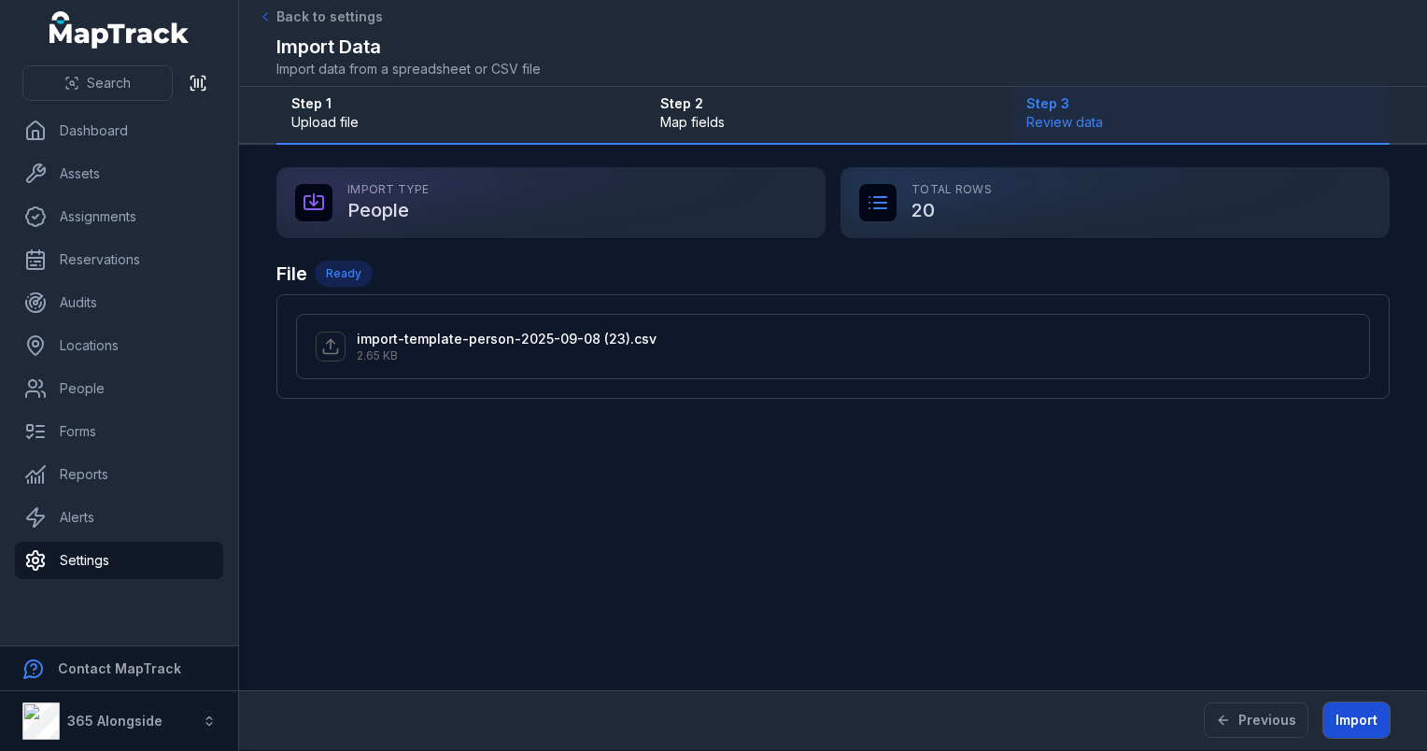
click at [1345, 716] on button "Import" at bounding box center [1357, 719] width 66 height 35
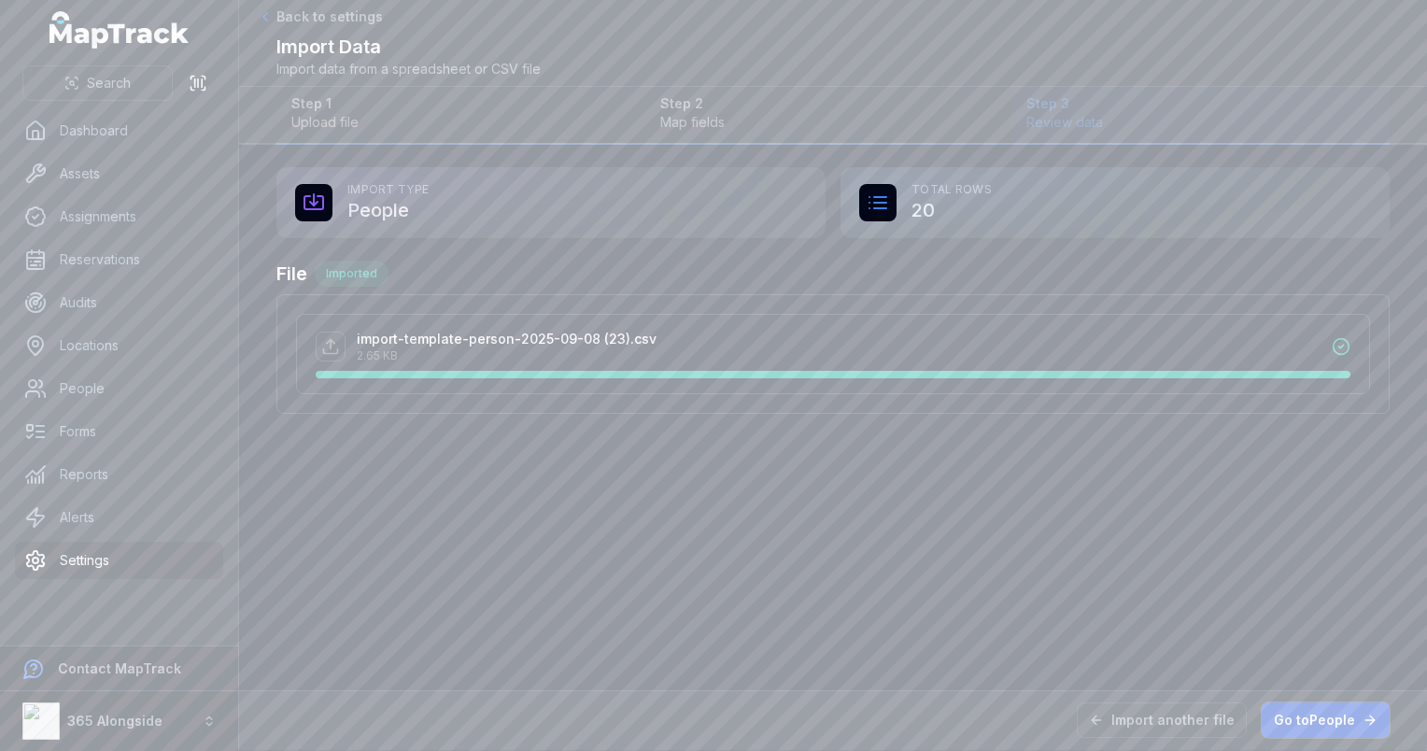
click at [1345, 716] on link "Go to People" at bounding box center [1326, 719] width 128 height 35
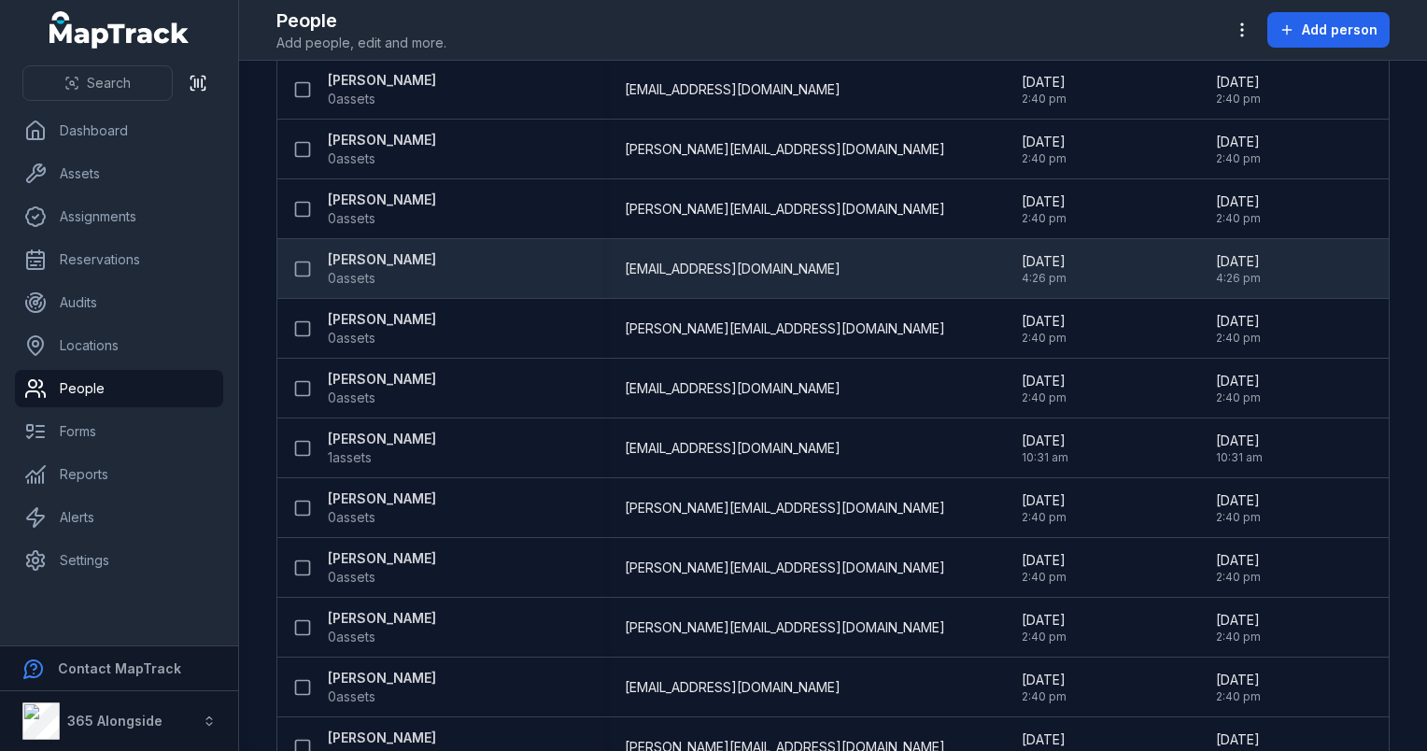
scroll to position [831, 0]
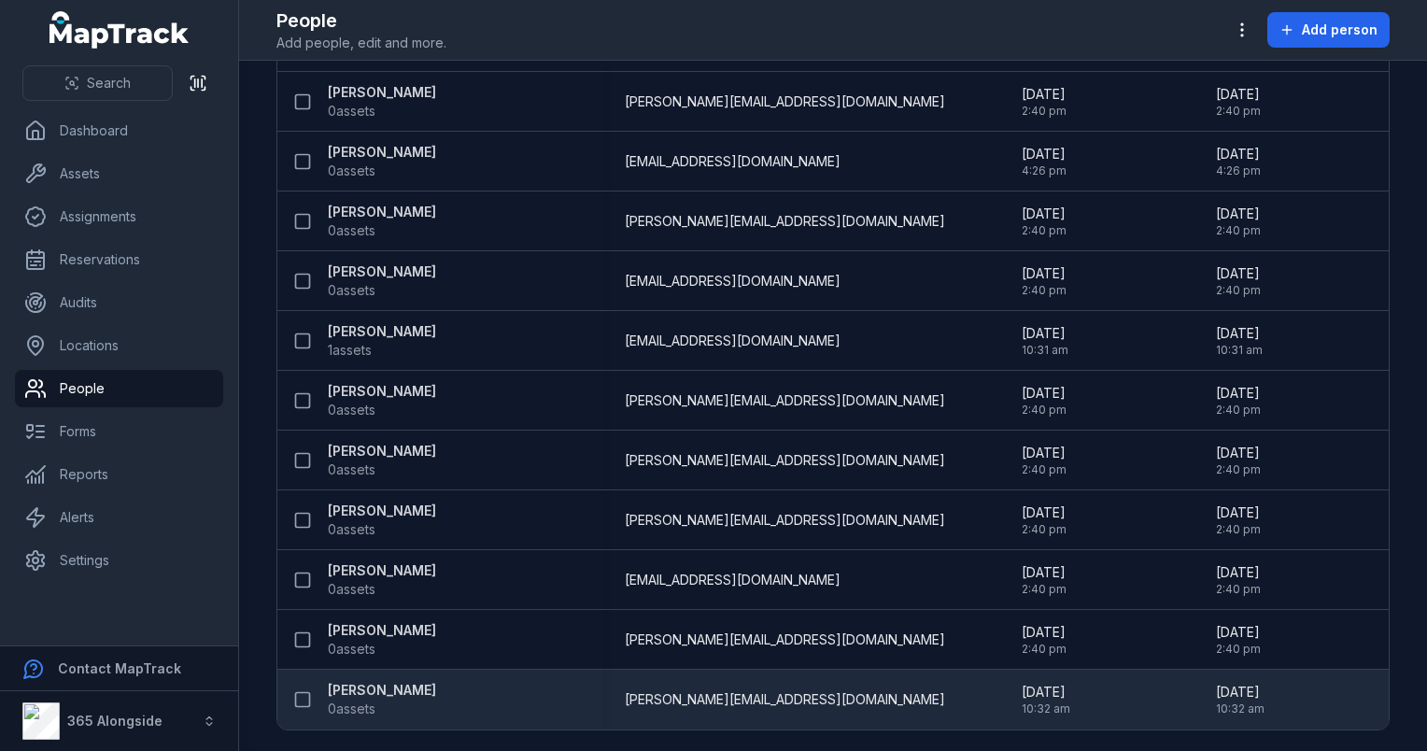
click at [381, 686] on strong "[PERSON_NAME]" at bounding box center [382, 690] width 108 height 19
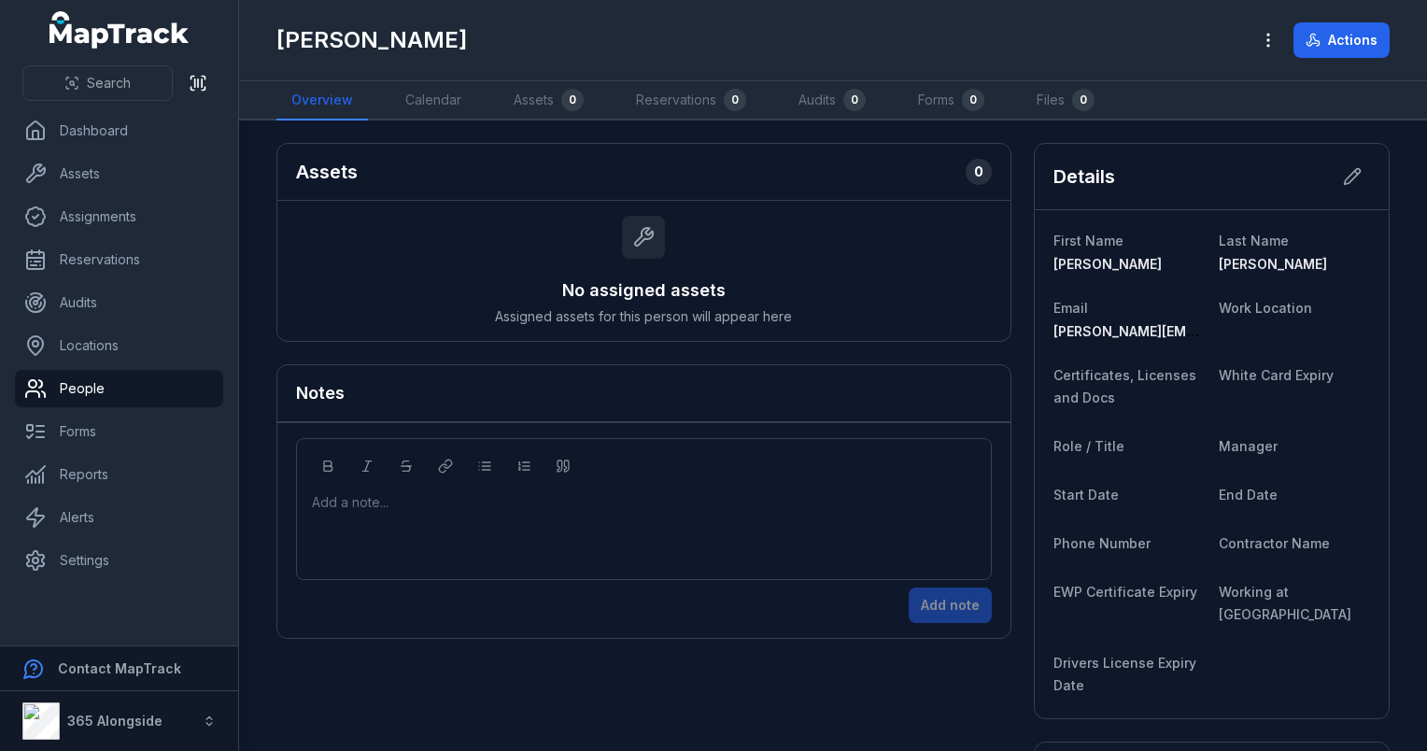
click at [333, 41] on h1 "[PERSON_NAME]" at bounding box center [372, 40] width 191 height 30
click at [1255, 37] on button "button" at bounding box center [1268, 39] width 35 height 35
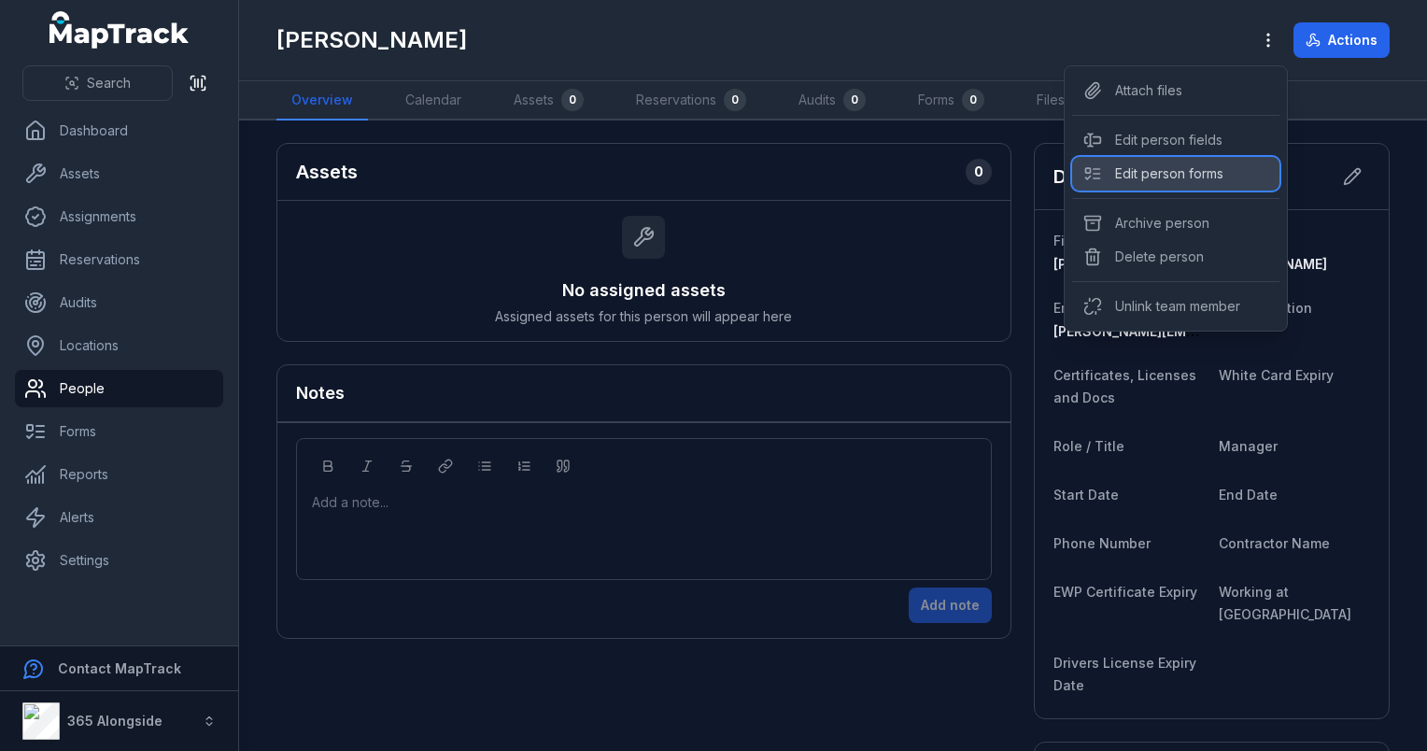
click at [1186, 173] on div "Edit person forms" at bounding box center [1175, 174] width 207 height 34
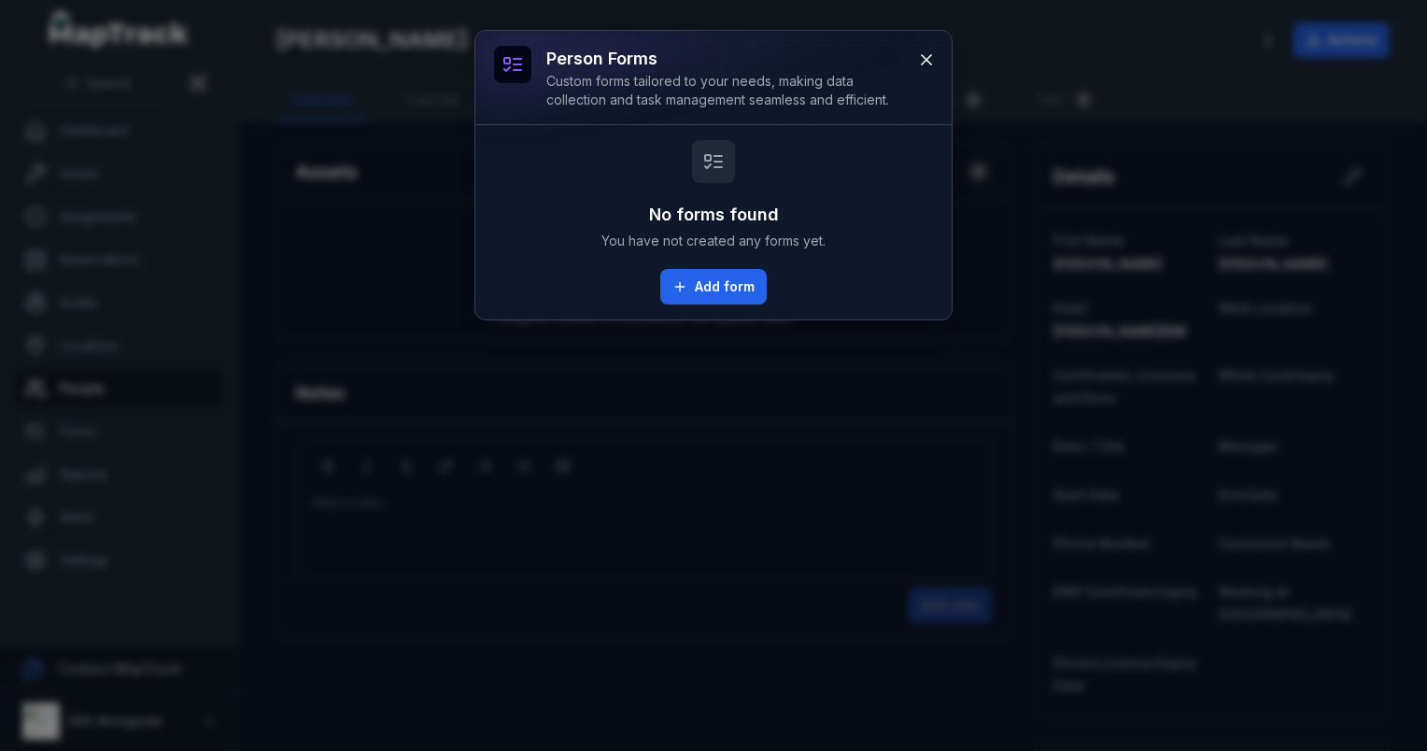
click at [904, 58] on div "person forms Custom forms tailored to your needs, making data collection and ta…" at bounding box center [739, 78] width 387 height 64
click at [920, 58] on icon at bounding box center [926, 59] width 19 height 19
